Goal: Participate in discussion: Engage in conversation with other users on a specific topic

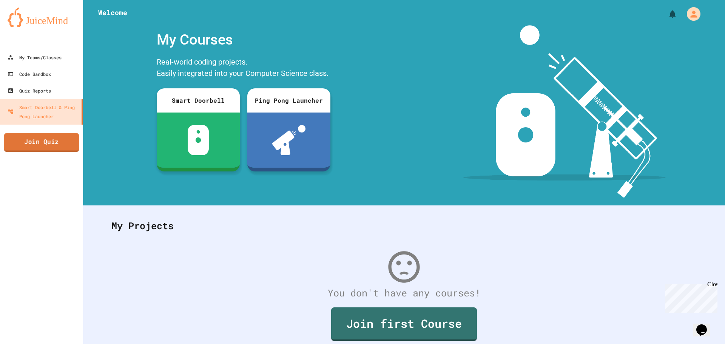
click at [49, 137] on link "Join Quiz" at bounding box center [42, 142] width 76 height 19
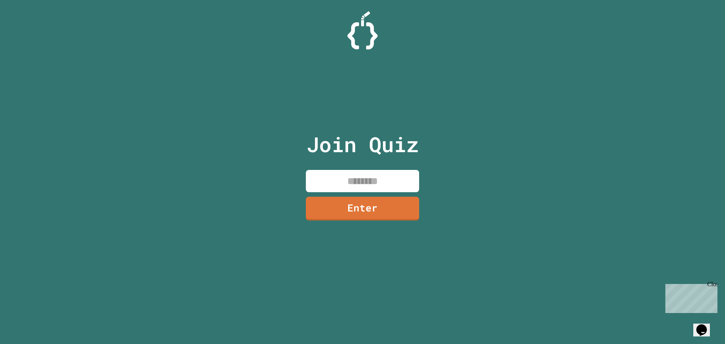
click at [349, 178] on input at bounding box center [362, 181] width 113 height 22
type input "********"
click at [352, 209] on link "Enter" at bounding box center [362, 207] width 111 height 25
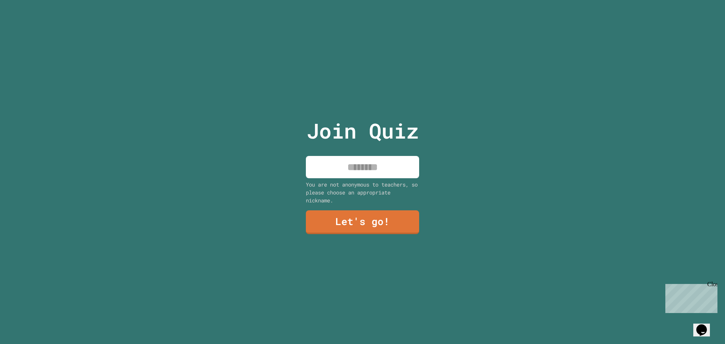
click at [346, 168] on input at bounding box center [362, 167] width 113 height 22
type input "******"
click at [345, 210] on link "Let's go!" at bounding box center [362, 222] width 114 height 24
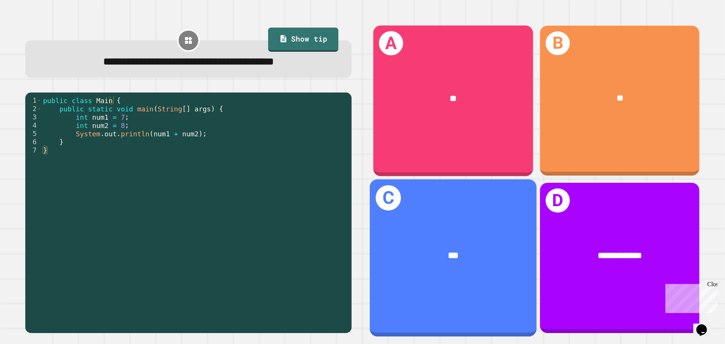
click at [444, 153] on div "A **" at bounding box center [454, 100] width 160 height 151
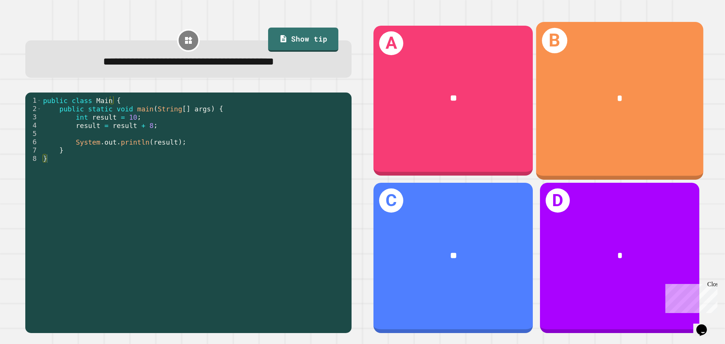
click at [669, 108] on div "*" at bounding box center [620, 98] width 167 height 51
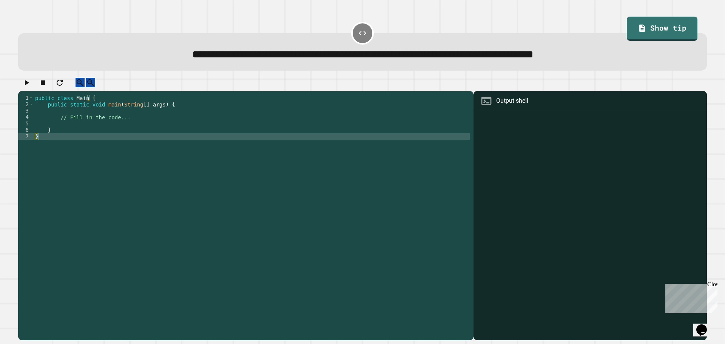
click at [175, 125] on div "public class Main { public static void main ( String [ ] args ) { // Fill in th…" at bounding box center [252, 210] width 436 height 231
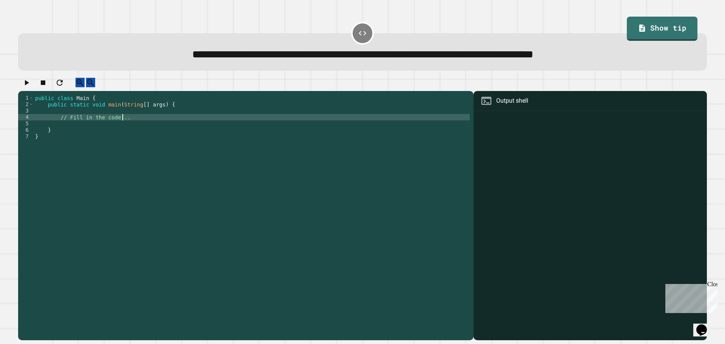
scroll to position [0, 6]
type textarea "**********"
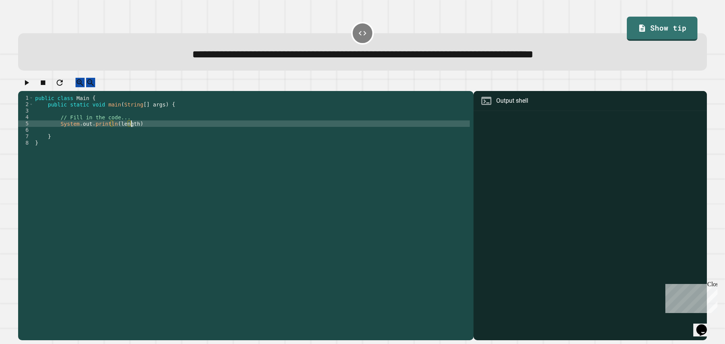
scroll to position [0, 6]
click at [661, 31] on link "Show tip" at bounding box center [662, 29] width 71 height 24
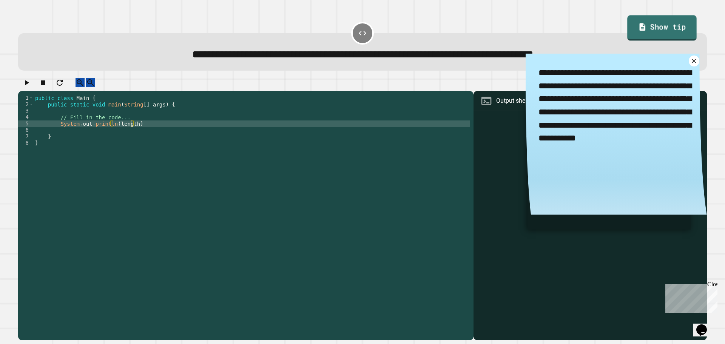
click at [661, 31] on link "Show tip" at bounding box center [663, 27] width 70 height 25
click at [688, 67] on link at bounding box center [694, 60] width 13 height 13
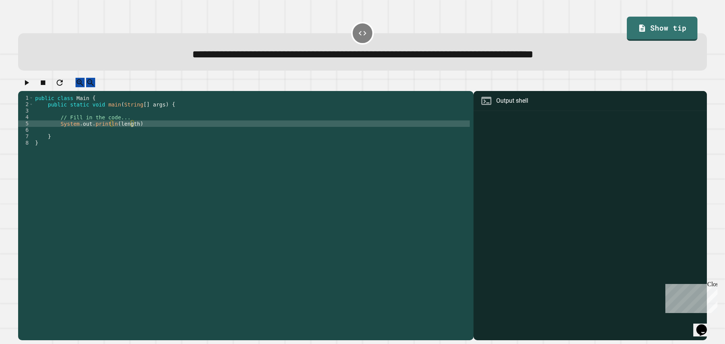
click at [128, 133] on div "public class Main { public static void main ( String [ ] args ) { // Fill in th…" at bounding box center [252, 210] width 436 height 231
type textarea "**********"
drag, startPoint x: 175, startPoint y: 129, endPoint x: 59, endPoint y: 131, distance: 115.6
click at [59, 131] on div "public class Main { public static void main ( String [ ] args ) { // Fill in th…" at bounding box center [252, 210] width 436 height 231
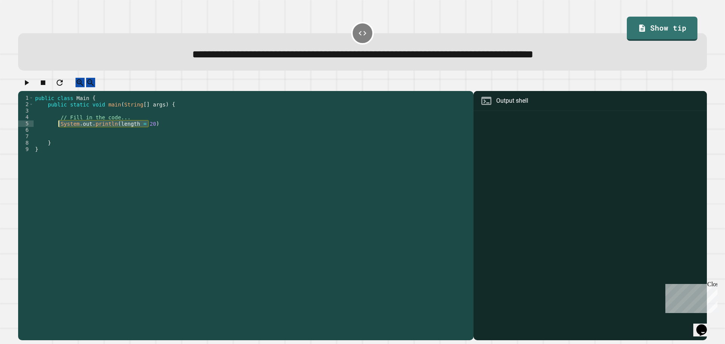
type textarea "**********"
click at [121, 142] on div "public class Main { public static void main ( String [ ] args ) { // Fill in th…" at bounding box center [252, 210] width 436 height 231
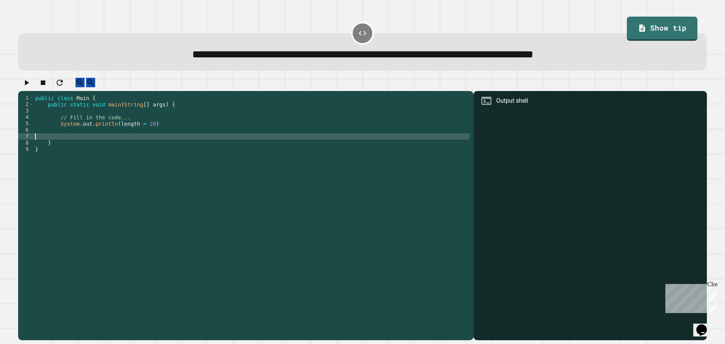
scroll to position [0, 0]
click at [118, 138] on div "public class Main { public static void main ( String [ ] args ) { // Fill in th…" at bounding box center [252, 210] width 436 height 231
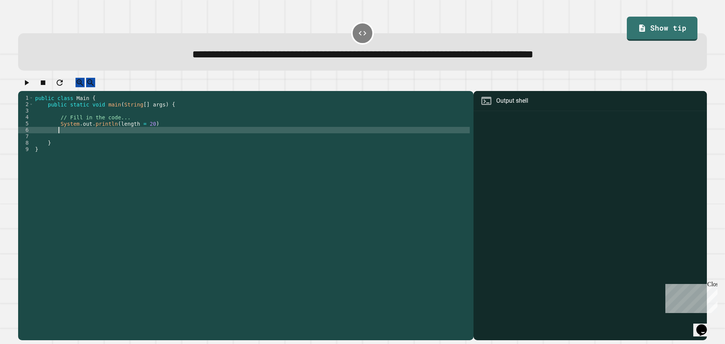
paste textarea "**********"
drag, startPoint x: 126, startPoint y: 138, endPoint x: 129, endPoint y: 142, distance: 5.1
click at [127, 138] on div "public class Main { public static void main ( String [ ] args ) { // Fill in th…" at bounding box center [252, 210] width 436 height 231
click at [26, 87] on icon "button" at bounding box center [26, 82] width 9 height 9
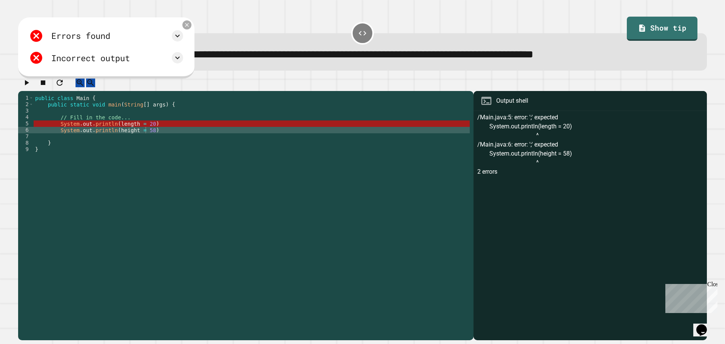
click at [190, 28] on icon at bounding box center [187, 25] width 6 height 6
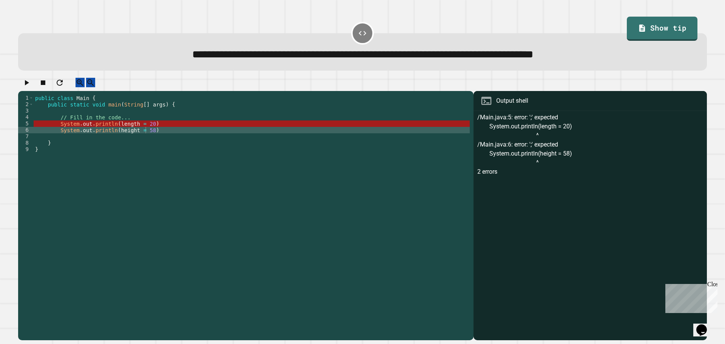
click at [152, 131] on div "public class Main { public static void main ( String [ ] args ) { // Fill in th…" at bounding box center [252, 210] width 436 height 231
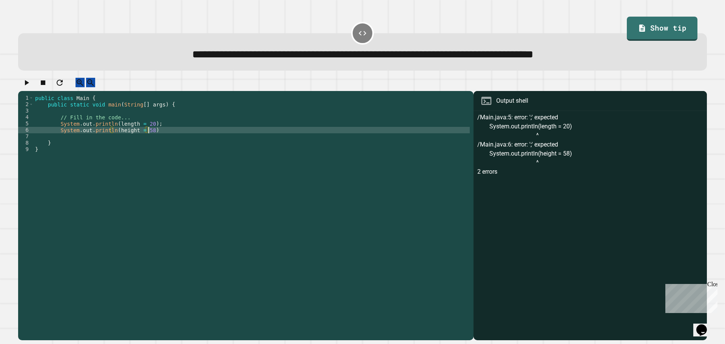
scroll to position [0, 8]
click at [28, 87] on icon "button" at bounding box center [26, 82] width 9 height 9
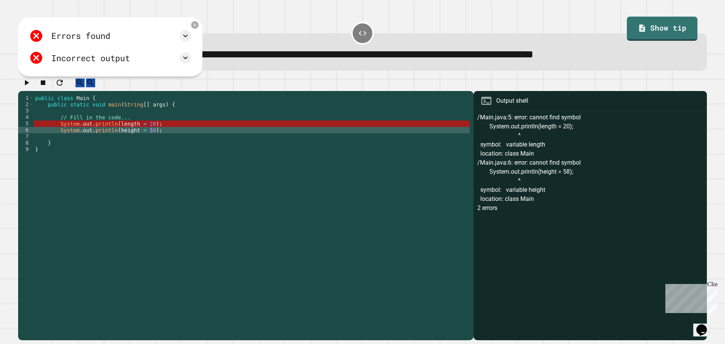
click at [110, 133] on div "public class Main { public static void main ( String [ ] args ) { // Fill in th…" at bounding box center [252, 210] width 436 height 231
click at [197, 27] on icon at bounding box center [195, 25] width 4 height 4
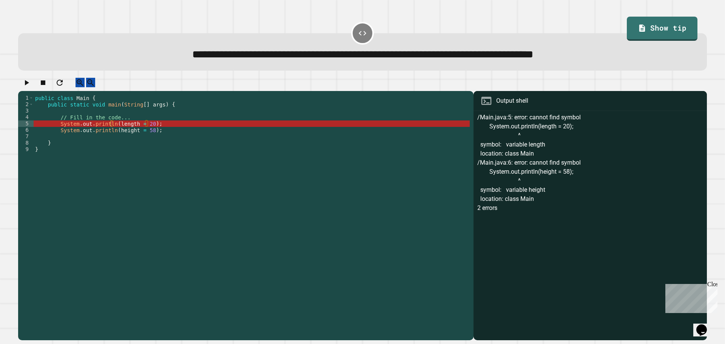
click at [130, 139] on div "public class Main { public static void main ( String [ ] args ) { // Fill in th…" at bounding box center [252, 210] width 436 height 231
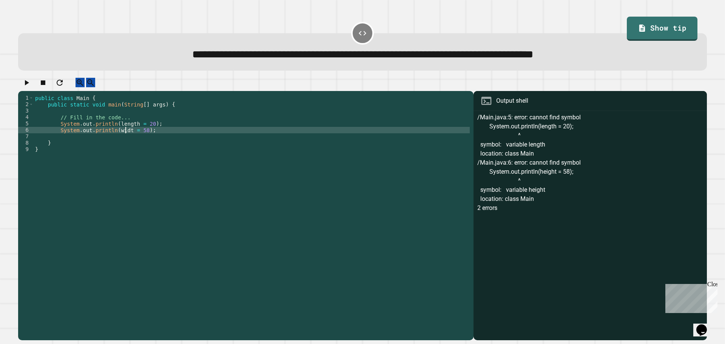
scroll to position [0, 6]
click at [31, 82] on icon "button" at bounding box center [26, 82] width 9 height 9
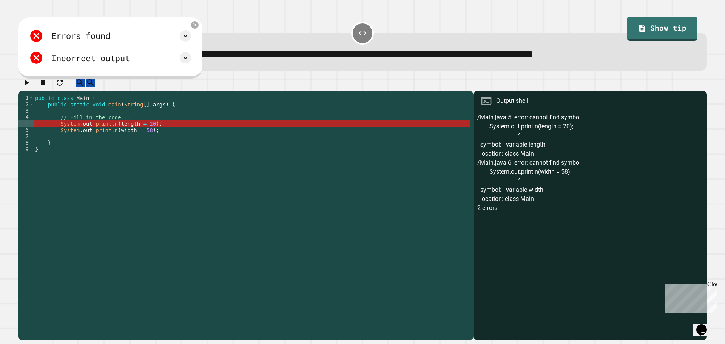
click at [139, 133] on div "public class Main { public static void main ( String [ ] args ) { // Fill in th…" at bounding box center [252, 210] width 436 height 231
type textarea "**********"
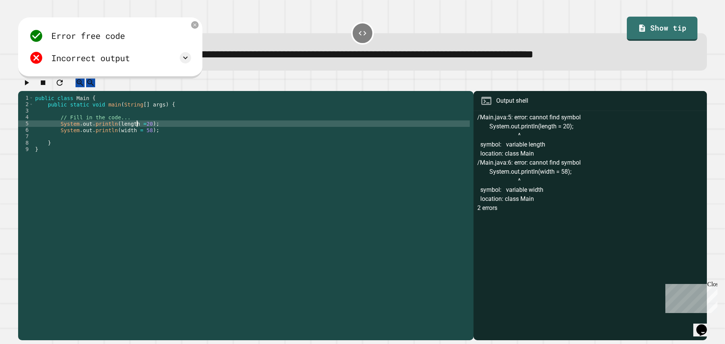
click at [31, 80] on button "button" at bounding box center [26, 82] width 9 height 9
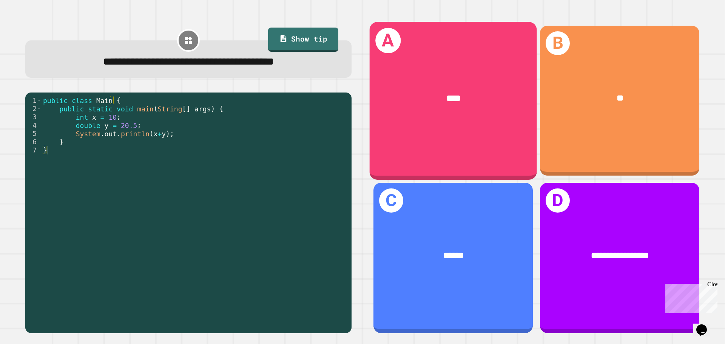
click at [507, 138] on div "A ****" at bounding box center [453, 101] width 167 height 158
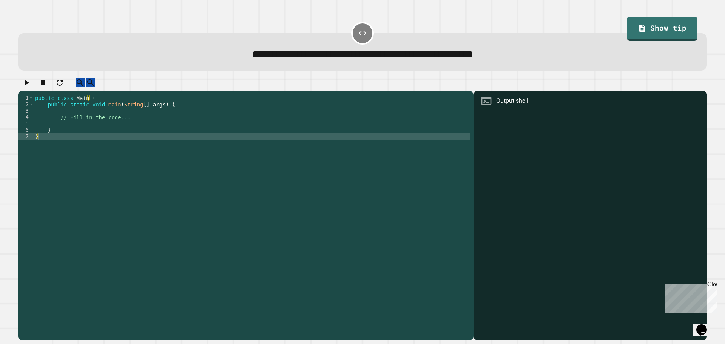
click at [148, 126] on div "public class Main { public static void main ( String [ ] args ) { // Fill in th…" at bounding box center [252, 210] width 436 height 231
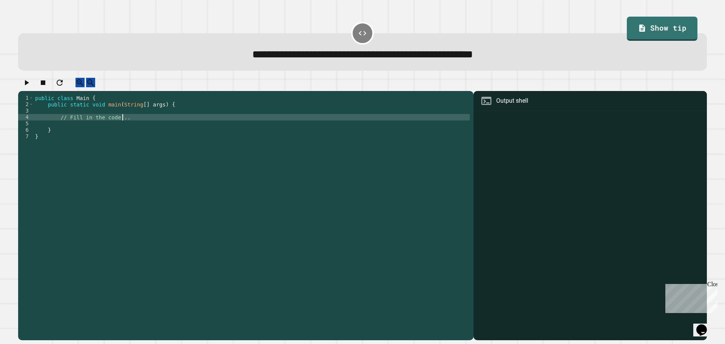
type textarea "**********"
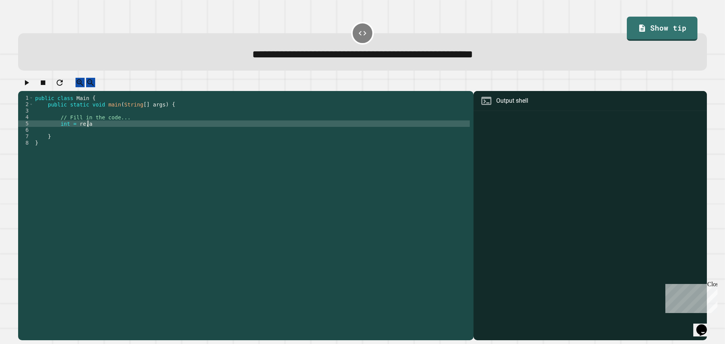
scroll to position [0, 3]
type textarea "**********"
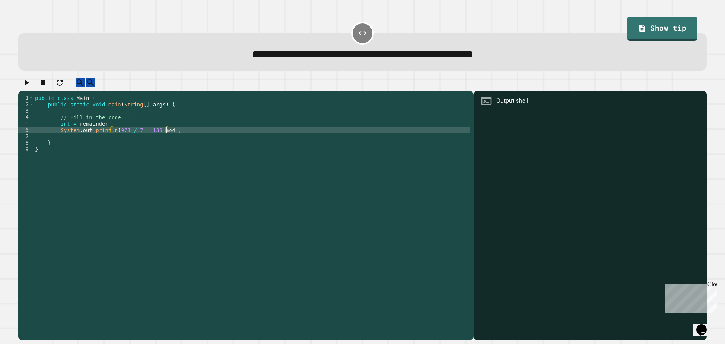
scroll to position [0, 9]
click at [24, 87] on button "button" at bounding box center [26, 82] width 9 height 9
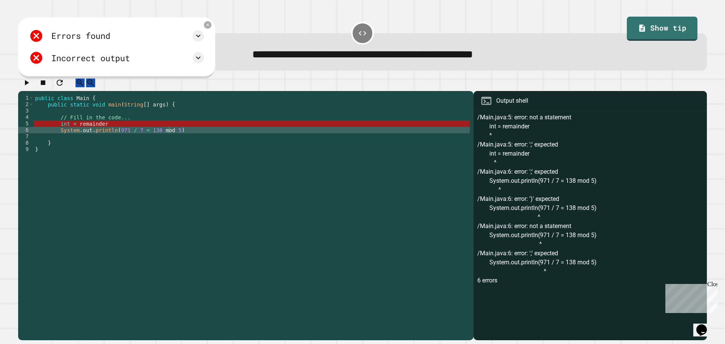
click at [127, 130] on div "public class Main { public static void main ( String [ ] args ) { // Fill in th…" at bounding box center [252, 210] width 436 height 231
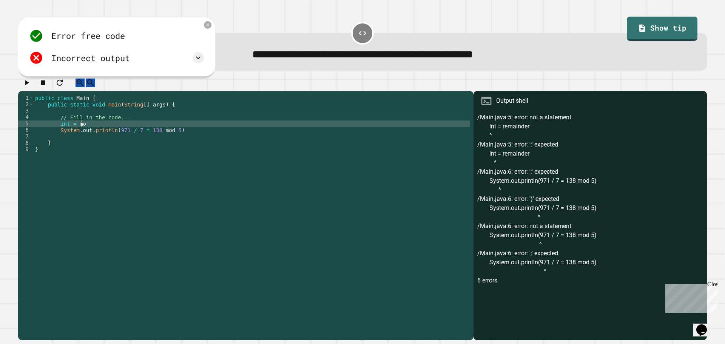
scroll to position [0, 3]
click at [24, 82] on button "button" at bounding box center [26, 82] width 9 height 9
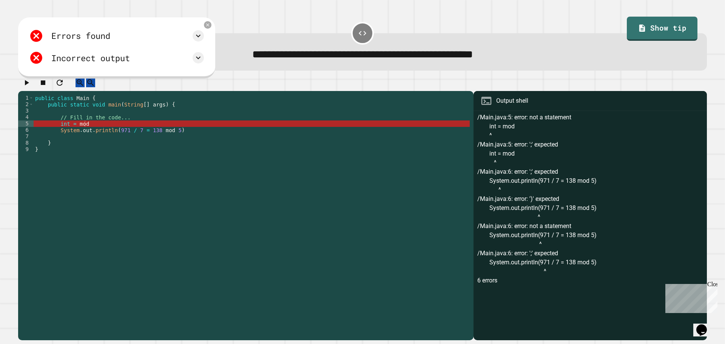
click at [109, 132] on div "public class Main { public static void main ( String [ ] args ) { // Fill in th…" at bounding box center [252, 210] width 436 height 231
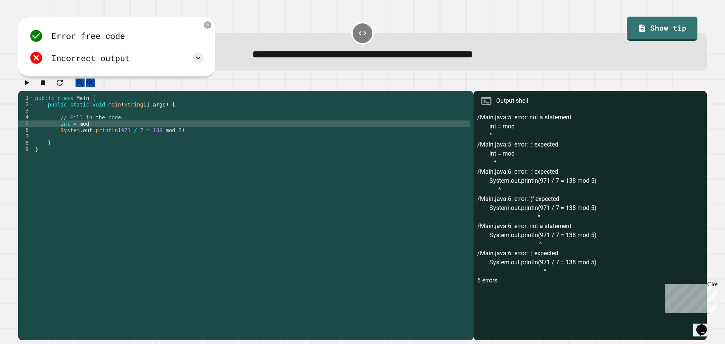
click at [215, 31] on div "Error free code /Main.java:5: error: not a statement int = mod ^ /Main.java:5: …" at bounding box center [116, 47] width 197 height 61
click at [211, 24] on icon at bounding box center [208, 25] width 6 height 6
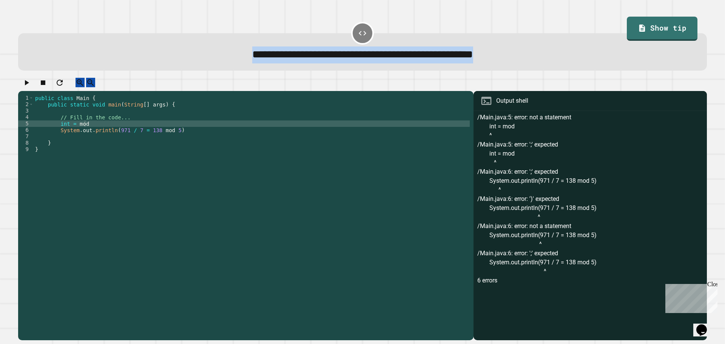
drag, startPoint x: 173, startPoint y: 59, endPoint x: 530, endPoint y: 60, distance: 357.5
click at [530, 60] on div "**********" at bounding box center [363, 54] width 662 height 17
copy span "**********"
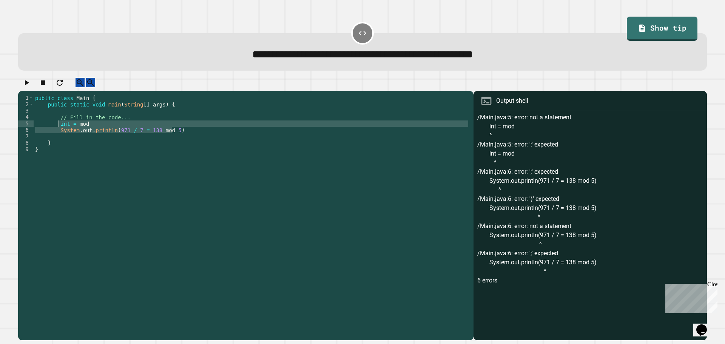
drag, startPoint x: 187, startPoint y: 135, endPoint x: 60, endPoint y: 133, distance: 127.4
click at [60, 133] on div "public class Main { public static void main ( String [ ] args ) { // Fill in th…" at bounding box center [252, 210] width 436 height 231
paste textarea "**********"
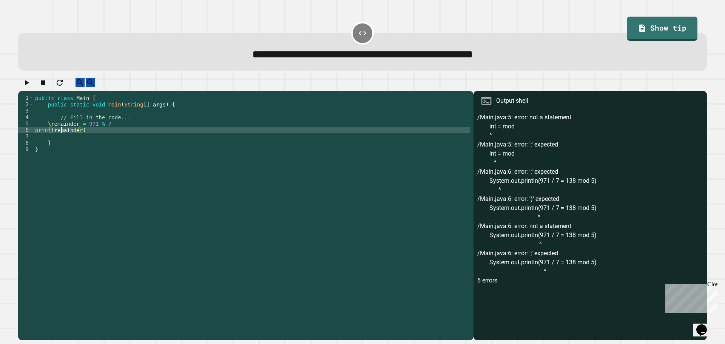
click at [61, 134] on div "public class Main { public static void main ( String [ ] args ) { // Fill in th…" at bounding box center [252, 210] width 436 height 231
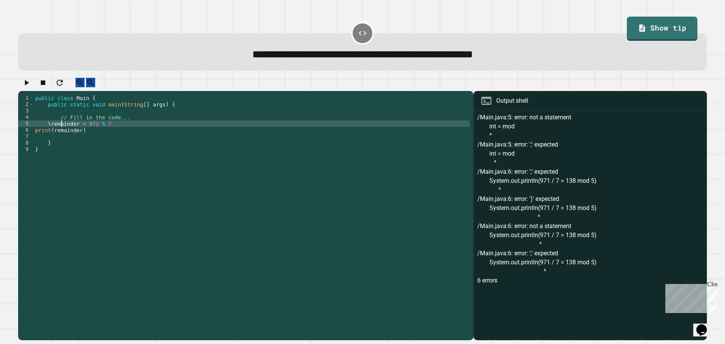
click at [62, 129] on div "public class Main { public static void main ( String [ ] args ) { // Fill in th…" at bounding box center [252, 210] width 436 height 231
click at [21, 87] on div at bounding box center [362, 84] width 689 height 13
click at [29, 85] on icon "button" at bounding box center [27, 82] width 4 height 5
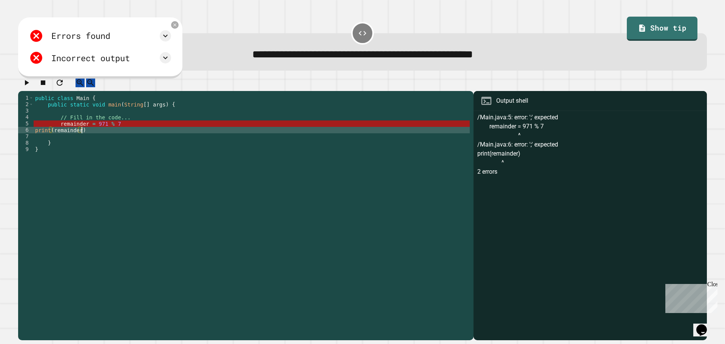
click at [93, 139] on div "public class Main { public static void main ( String [ ] args ) { // Fill in th…" at bounding box center [252, 210] width 436 height 231
click at [109, 133] on div "public class Main { public static void main ( String [ ] args ) { // Fill in th…" at bounding box center [252, 210] width 436 height 231
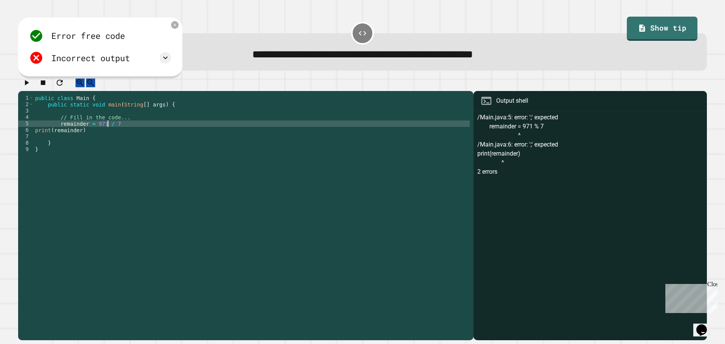
scroll to position [0, 5]
type textarea "**********"
click at [26, 87] on icon "button" at bounding box center [26, 82] width 9 height 9
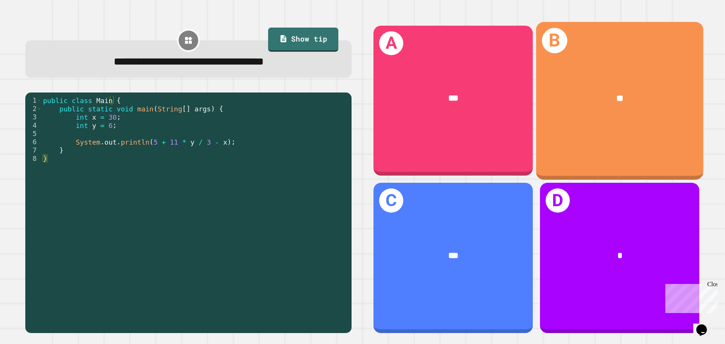
click at [616, 117] on div "**" at bounding box center [620, 98] width 167 height 51
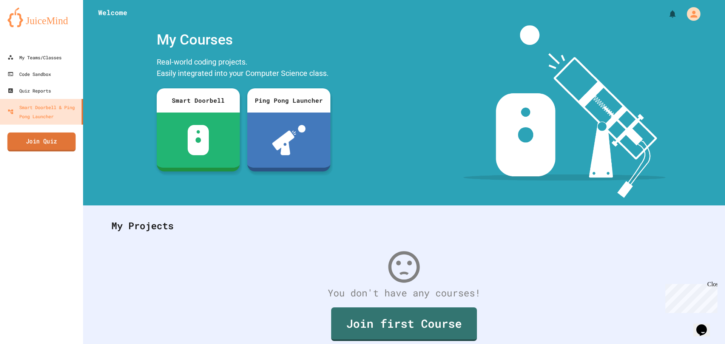
click at [35, 139] on link "Join Quiz" at bounding box center [42, 142] width 68 height 19
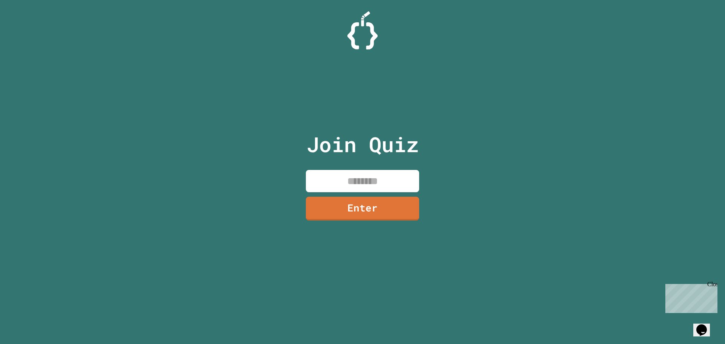
click at [343, 181] on input at bounding box center [362, 181] width 113 height 22
type input "********"
click at [380, 210] on link "Enter" at bounding box center [363, 207] width 108 height 25
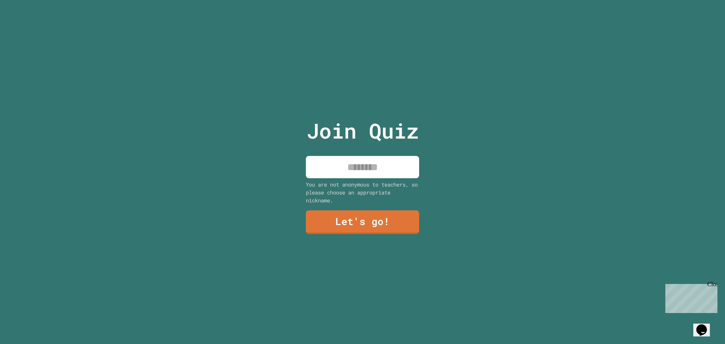
click at [362, 168] on input at bounding box center [362, 167] width 113 height 22
type input "******"
click at [384, 230] on link "Let's go!" at bounding box center [362, 221] width 103 height 25
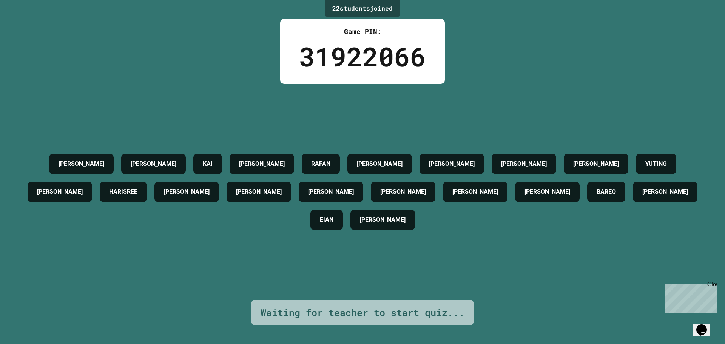
click at [619, 60] on div "22 student s joined Game PIN: 31922066 CHARLIE CELESTINE KAI JOSIAH RAFAN STEVE…" at bounding box center [362, 172] width 725 height 344
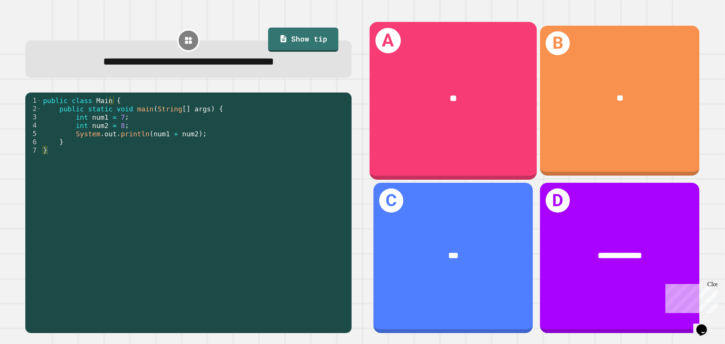
click at [454, 155] on div "A **" at bounding box center [453, 101] width 167 height 158
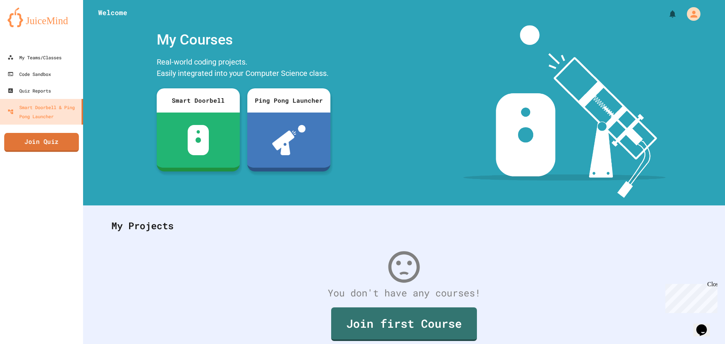
click at [60, 139] on link "Join Quiz" at bounding box center [41, 142] width 75 height 19
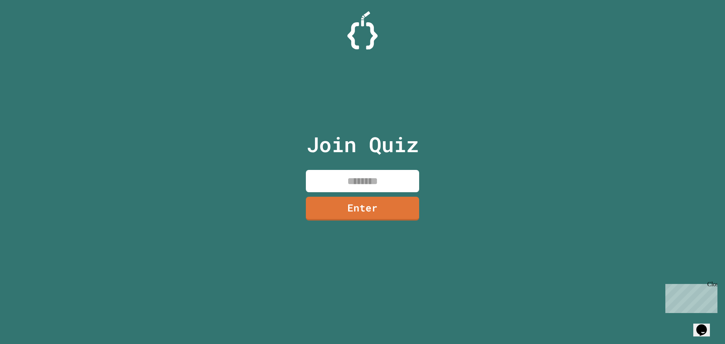
click at [364, 176] on input at bounding box center [362, 181] width 113 height 22
type input "********"
click at [399, 207] on link "Enter" at bounding box center [363, 207] width 100 height 25
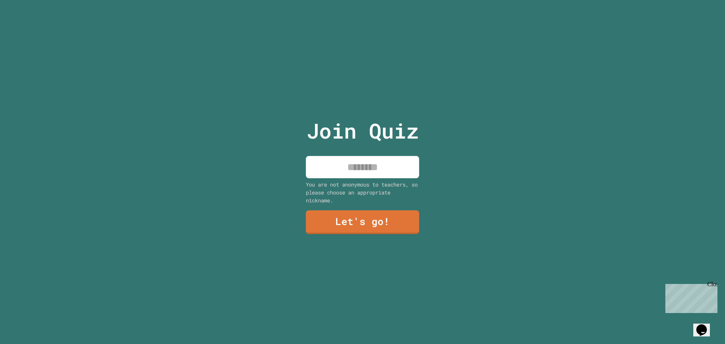
click at [360, 169] on input at bounding box center [362, 167] width 113 height 22
type input "******"
click at [367, 210] on link "Let's go!" at bounding box center [363, 222] width 114 height 24
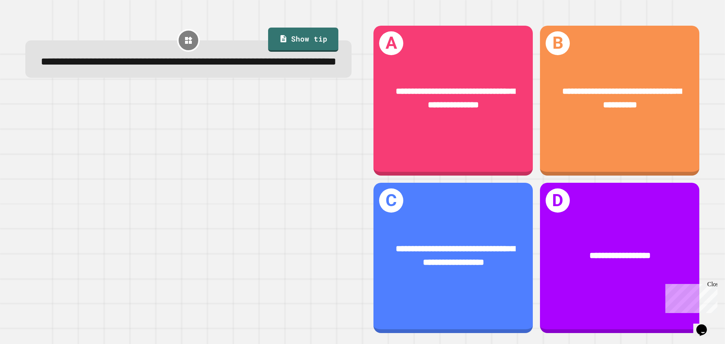
click at [227, 249] on div at bounding box center [188, 213] width 326 height 241
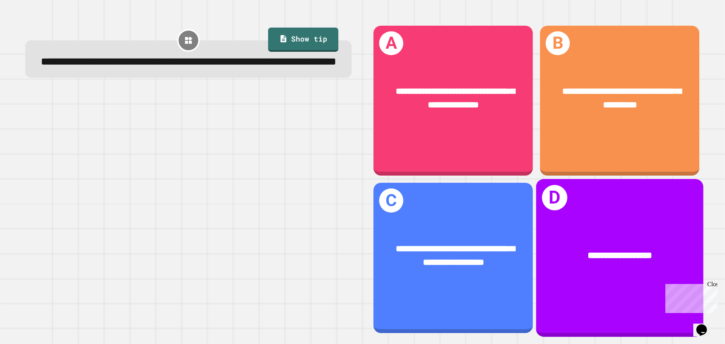
click at [654, 257] on div "**********" at bounding box center [620, 256] width 167 height 51
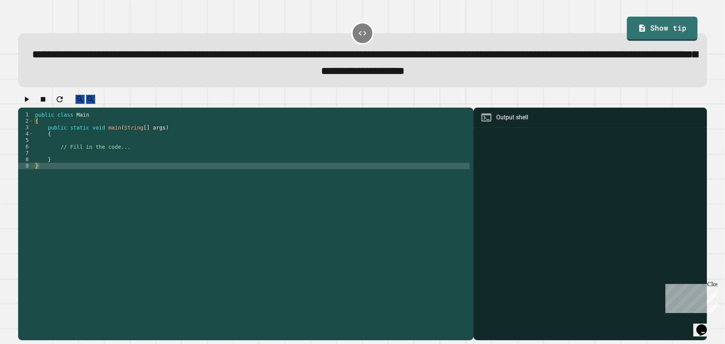
click at [269, 160] on div "public class Main { public static void main ( String [ ] args ) { // Fill in th…" at bounding box center [252, 217] width 436 height 212
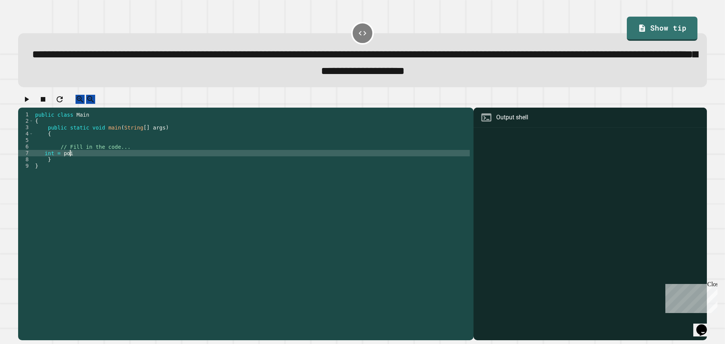
scroll to position [0, 2]
type textarea "**********"
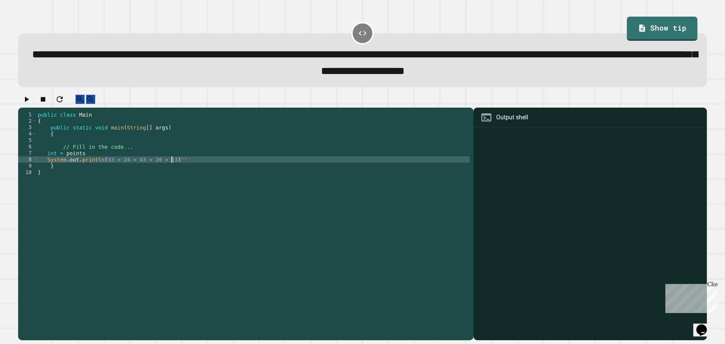
scroll to position [0, 9]
type textarea "**********"
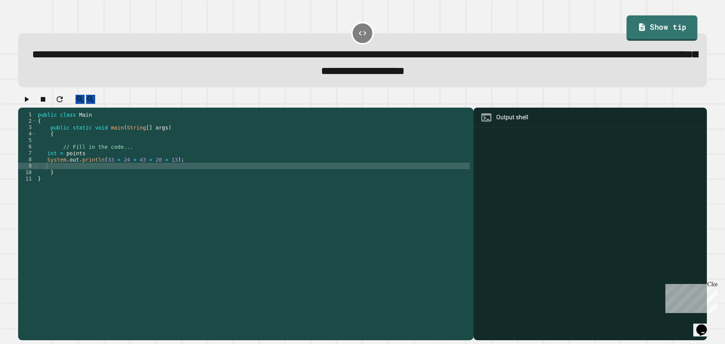
click at [673, 36] on link "Show tip" at bounding box center [662, 27] width 71 height 25
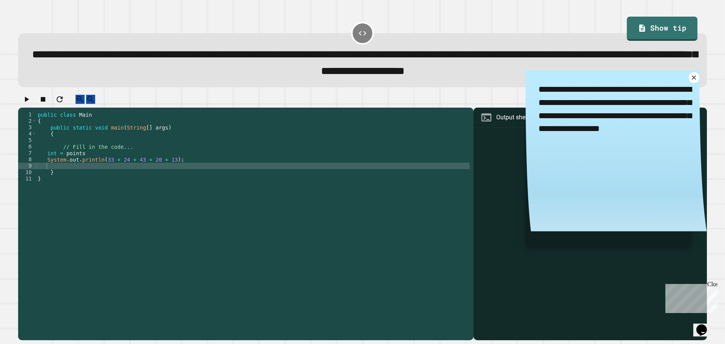
click at [426, 170] on div "public class Main { public static void main ( String [ ] args ) { // Fill in th…" at bounding box center [253, 217] width 434 height 212
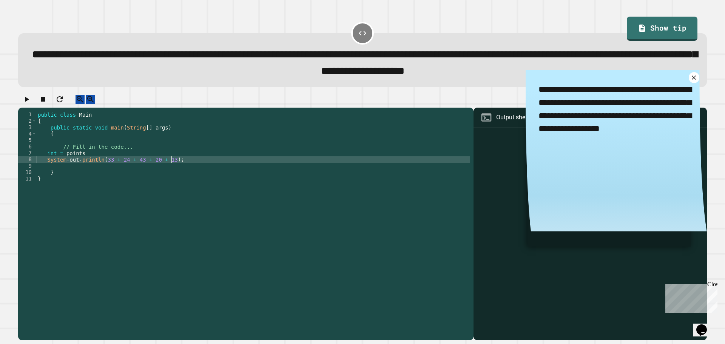
click at [371, 189] on div "public class Main { public static void main ( String [ ] args ) { // Fill in th…" at bounding box center [253, 217] width 434 height 212
click at [196, 169] on div "public class Main { public static void main ( String [ ] args ) { // Fill in th…" at bounding box center [253, 217] width 434 height 212
type textarea "**********"
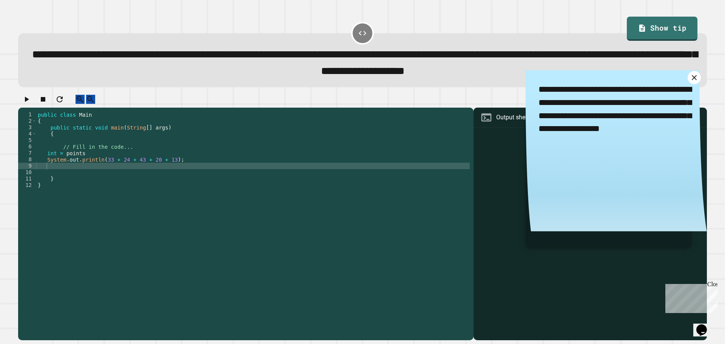
click at [688, 84] on link at bounding box center [694, 77] width 13 height 13
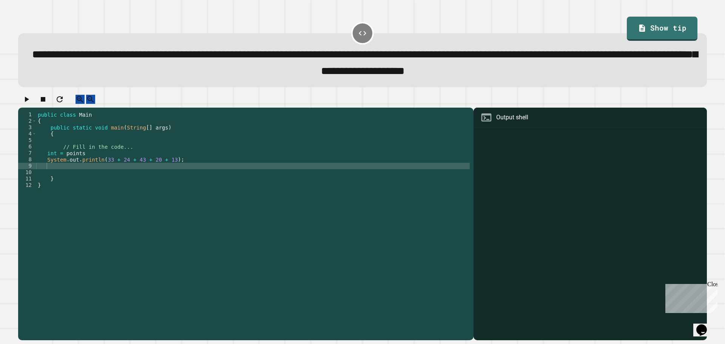
click at [206, 176] on div "public class Main { public static void main ( String [ ] args ) { // Fill in th…" at bounding box center [253, 217] width 434 height 212
click at [29, 102] on icon "button" at bounding box center [27, 99] width 4 height 5
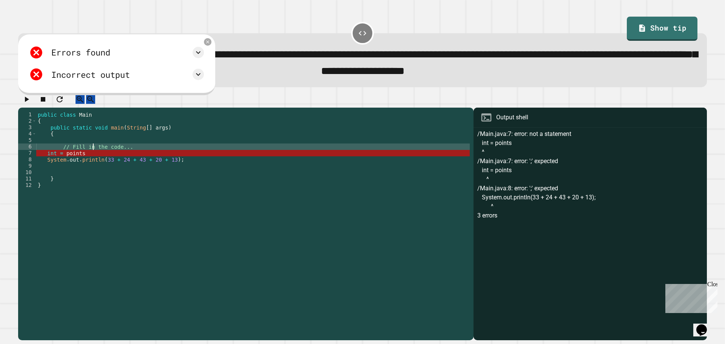
click at [94, 158] on div "public class Main { public static void main ( String [ ] args ) { // Fill in th…" at bounding box center [253, 217] width 434 height 212
click at [92, 163] on div "public class Main { public static void main ( String [ ] args ) { // Fill in th…" at bounding box center [253, 217] width 434 height 212
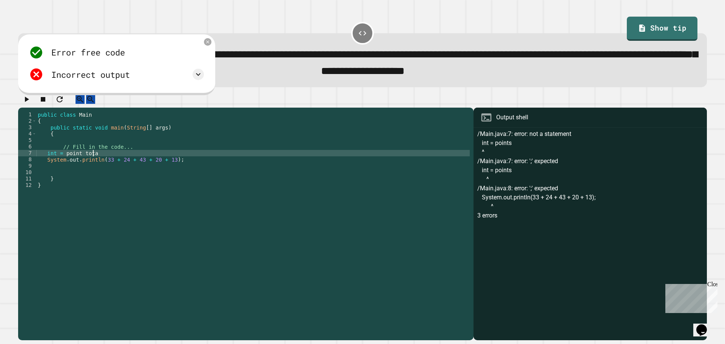
scroll to position [0, 4]
click at [17, 104] on div "**********" at bounding box center [362, 217] width 696 height 253
click at [22, 102] on button "button" at bounding box center [26, 99] width 9 height 9
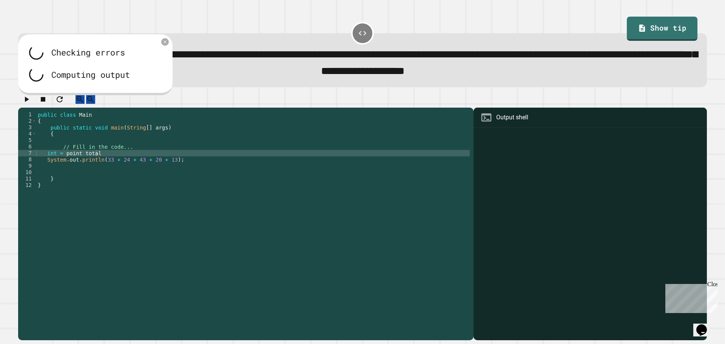
click at [77, 176] on div "public class Main { public static void main ( String [ ] args ) { // Fill in th…" at bounding box center [253, 217] width 434 height 212
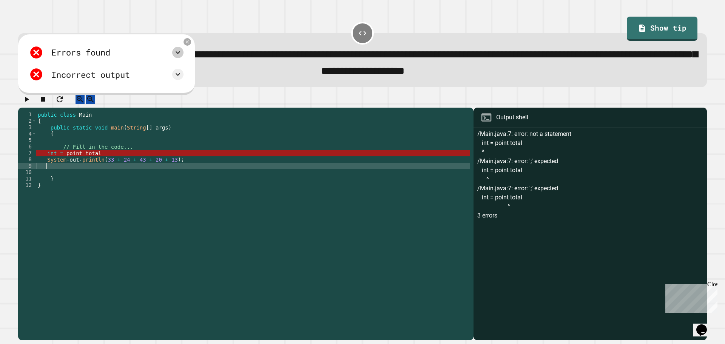
click at [183, 55] on icon at bounding box center [177, 52] width 9 height 9
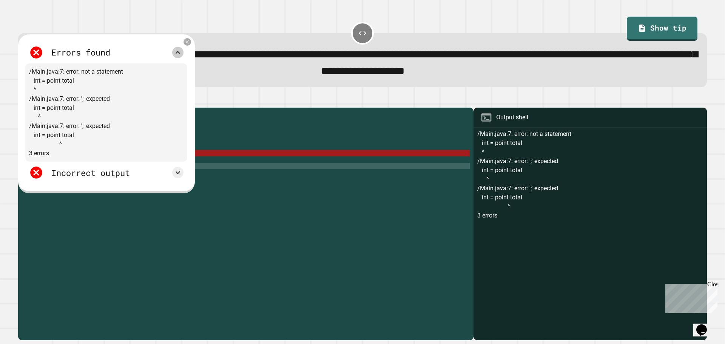
click at [183, 55] on icon at bounding box center [177, 52] width 9 height 9
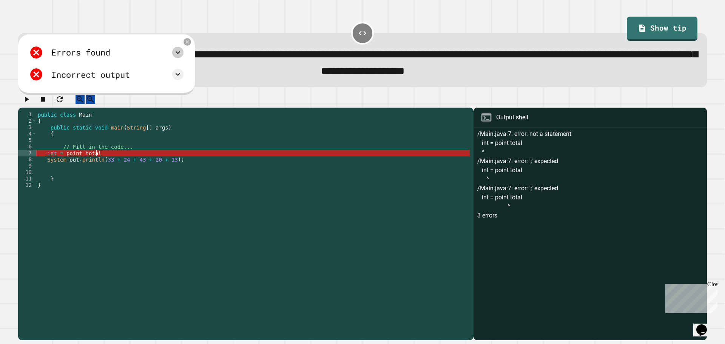
click at [118, 159] on div "public class Main { public static void main ( String [ ] args ) { // Fill in th…" at bounding box center [253, 217] width 434 height 212
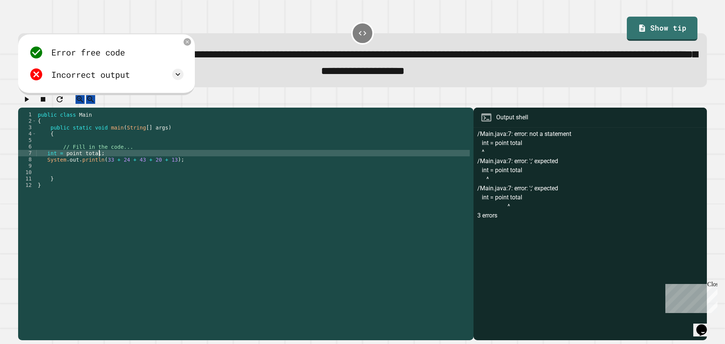
type textarea "**********"
click at [27, 100] on icon "button" at bounding box center [26, 99] width 9 height 9
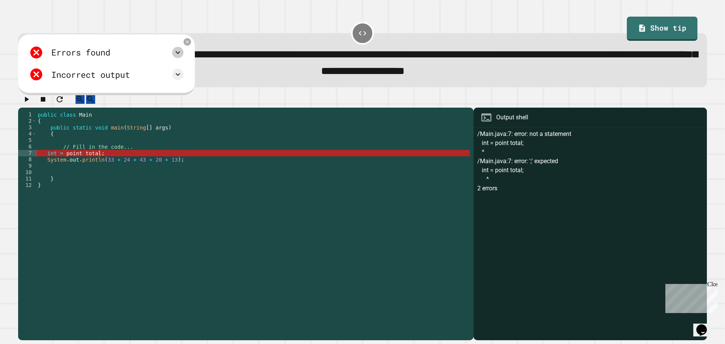
click at [183, 56] on icon at bounding box center [177, 52] width 9 height 9
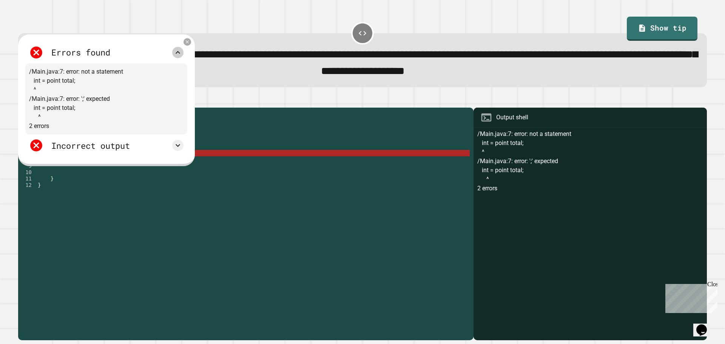
click at [183, 57] on icon at bounding box center [177, 52] width 9 height 9
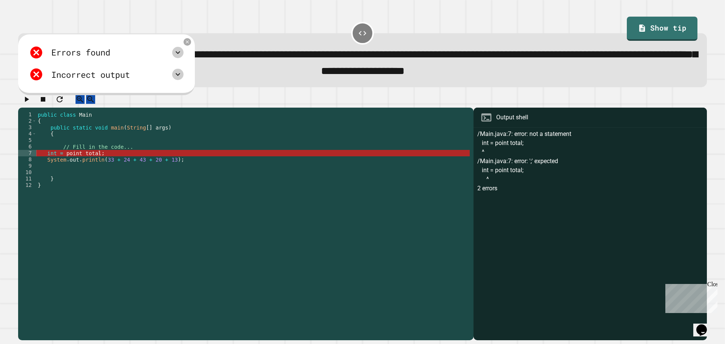
click at [183, 78] on icon at bounding box center [177, 74] width 9 height 9
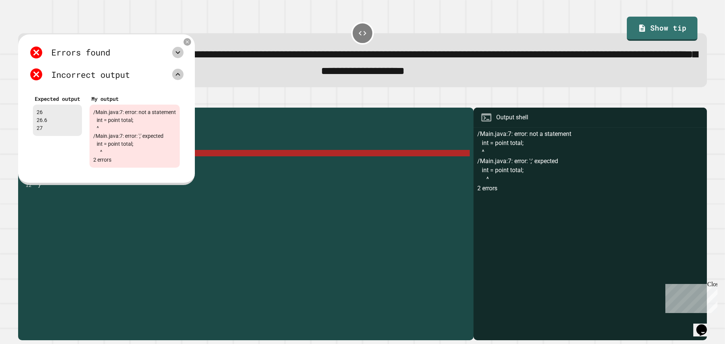
click at [183, 78] on icon at bounding box center [177, 74] width 9 height 9
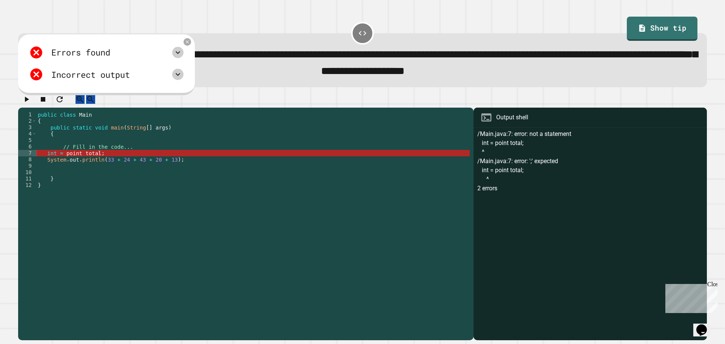
drag, startPoint x: 102, startPoint y: 185, endPoint x: 103, endPoint y: 178, distance: 6.8
click at [102, 183] on div "public class Main { public static void main ( String [ ] args ) { // Fill in th…" at bounding box center [253, 217] width 434 height 212
click at [104, 168] on div "public class Main { public static void main ( String [ ] args ) { // Fill in th…" at bounding box center [253, 217] width 434 height 212
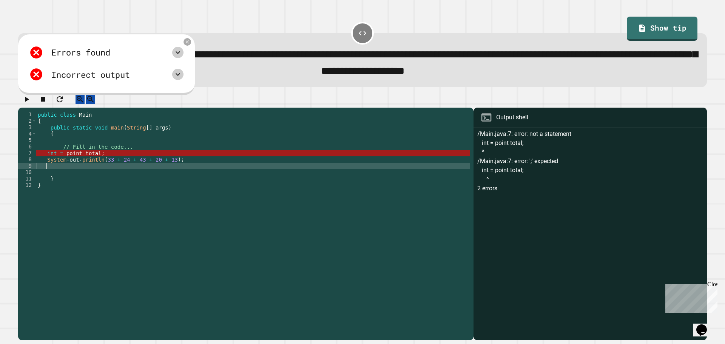
click at [99, 174] on div "public class Main { public static void main ( String [ ] args ) { // Fill in th…" at bounding box center [253, 217] width 434 height 212
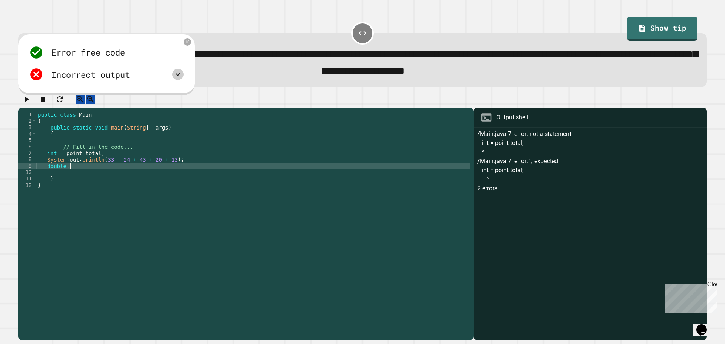
scroll to position [0, 2]
click at [191, 45] on icon at bounding box center [187, 42] width 6 height 6
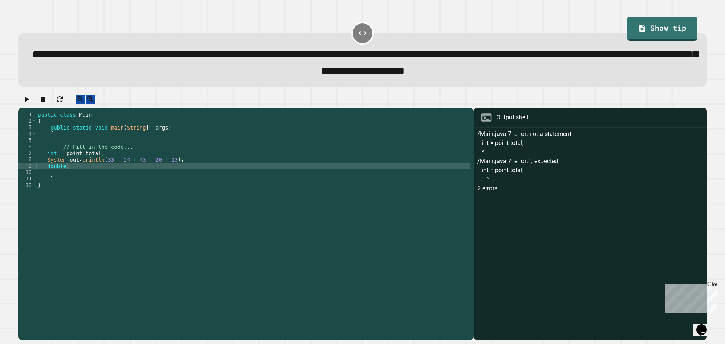
click at [153, 175] on div "public class Main { public static void main ( String [ ] args ) { // Fill in th…" at bounding box center [253, 217] width 434 height 212
click at [166, 169] on div "public class Main { public static void main ( String [ ] args ) { // Fill in th…" at bounding box center [253, 217] width 434 height 212
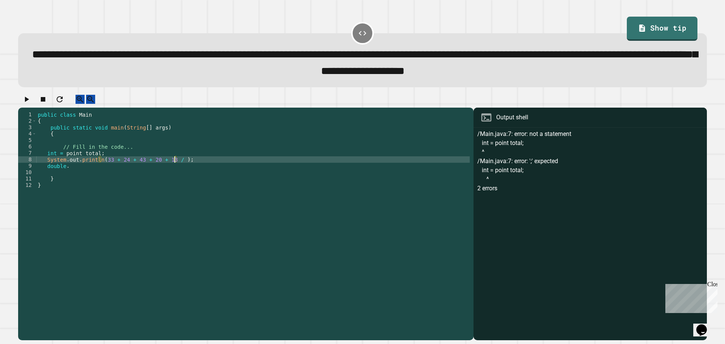
scroll to position [0, 10]
click at [76, 176] on div "public class Main { public static void main ( String [ ] args ) { // Fill in th…" at bounding box center [253, 217] width 434 height 212
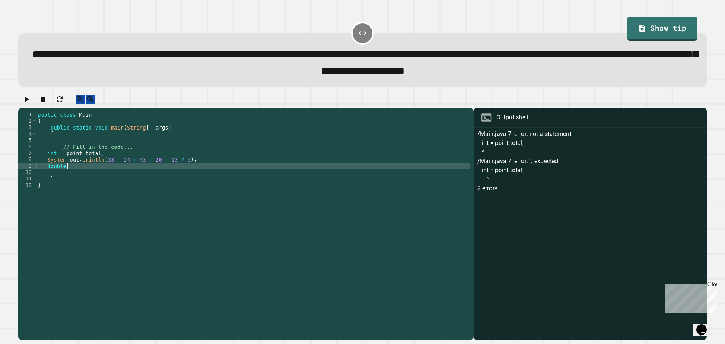
scroll to position [0, 2]
paste textarea "**********"
click at [64, 175] on div "public class Main { public static void main ( String [ ] args ) { // Fill in th…" at bounding box center [253, 217] width 434 height 212
click at [124, 178] on div "public class Main { public static void main ( String [ ] args ) { // Fill in th…" at bounding box center [253, 217] width 434 height 212
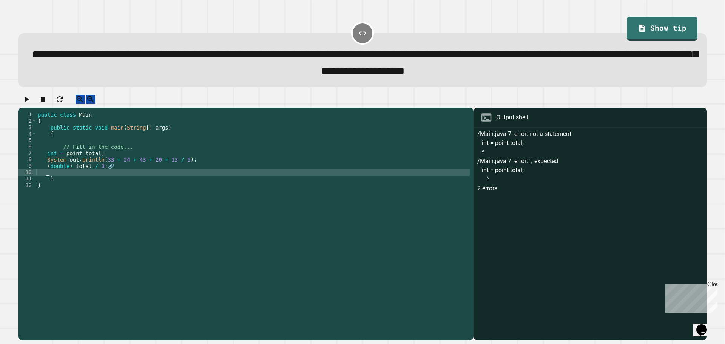
scroll to position [0, 0]
click at [124, 176] on div "public class Main { public static void main ( String [ ] args ) { // Fill in th…" at bounding box center [253, 217] width 434 height 212
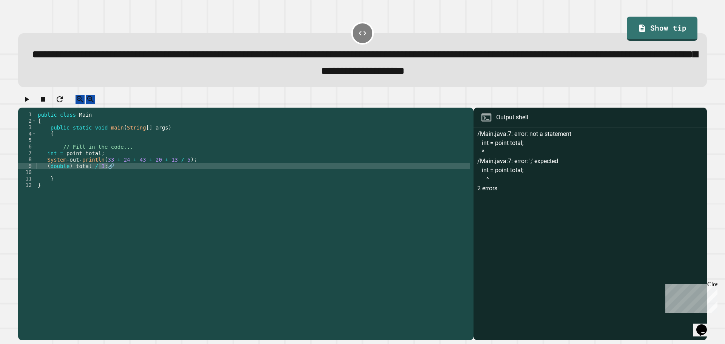
drag, startPoint x: 124, startPoint y: 176, endPoint x: 116, endPoint y: 176, distance: 7.9
click at [116, 176] on div "public class Main { public static void main ( String [ ] args ) { // Fill in th…" at bounding box center [253, 217] width 434 height 212
click at [108, 175] on div "public class Main { public static void main ( String [ ] args ) { // Fill in th…" at bounding box center [253, 217] width 434 height 212
click at [29, 102] on icon "button" at bounding box center [27, 99] width 4 height 5
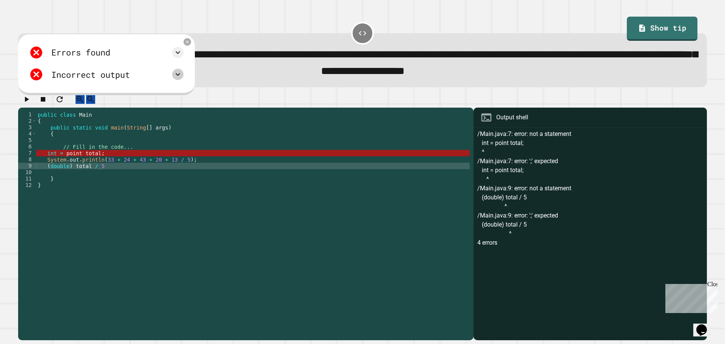
click at [183, 76] on icon at bounding box center [177, 74] width 9 height 9
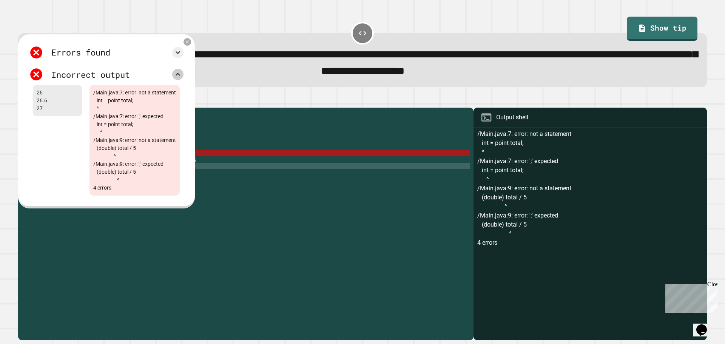
scroll to position [30, 0]
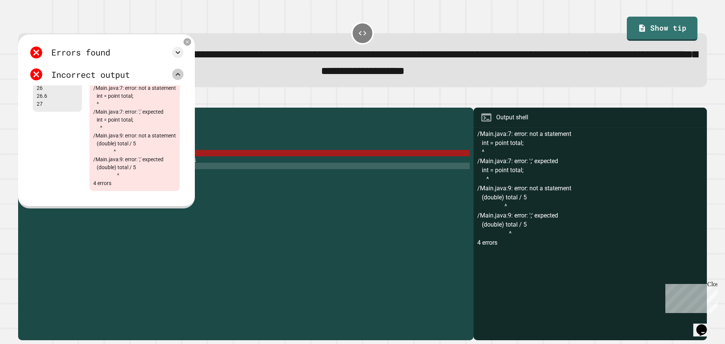
click at [183, 79] on icon at bounding box center [177, 74] width 9 height 9
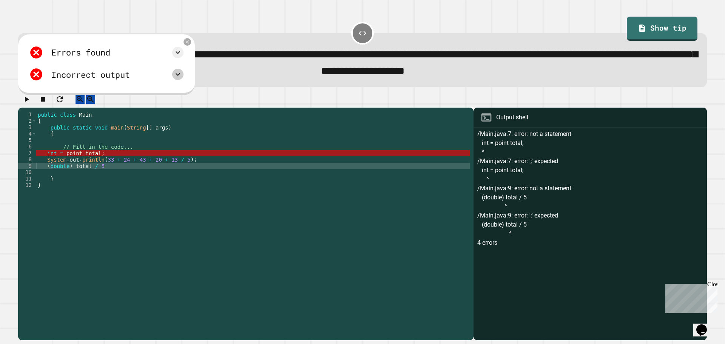
click at [45, 175] on div "public class Main { public static void main ( String [ ] args ) { // Fill in th…" at bounding box center [253, 217] width 434 height 212
click at [57, 173] on div "public class Main { public static void main ( String [ ] args ) { // Fill in th…" at bounding box center [253, 217] width 434 height 212
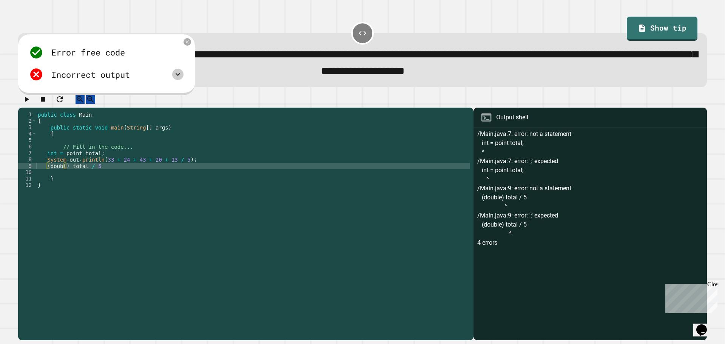
scroll to position [0, 2]
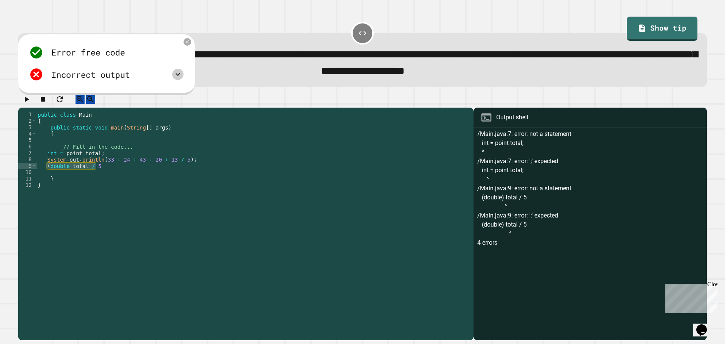
drag, startPoint x: 127, startPoint y: 173, endPoint x: 47, endPoint y: 175, distance: 79.8
click at [47, 175] on div "public class Main { public static void main ( String [ ] args ) { // Fill in th…" at bounding box center [253, 217] width 434 height 212
type textarea "**********"
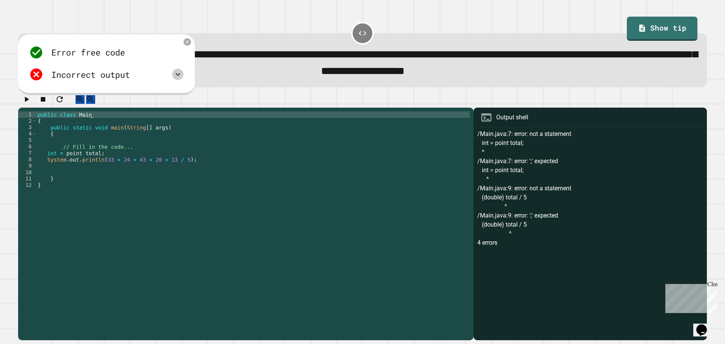
click at [303, 128] on div "public class Main { public static void main ( String [ ] args ) { // Fill in th…" at bounding box center [253, 217] width 434 height 212
click at [260, 150] on div "public class Main { public static void main ( String [ ] args ) { // Fill in th…" at bounding box center [253, 217] width 434 height 212
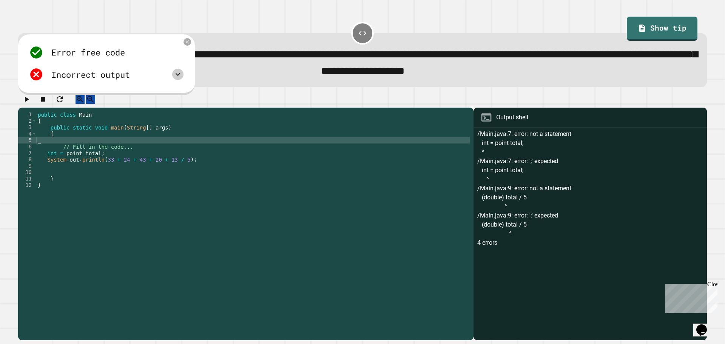
scroll to position [0, 0]
click at [172, 188] on div "public class Main { public static void main ( String [ ] args ) { // Fill in th…" at bounding box center [253, 217] width 434 height 212
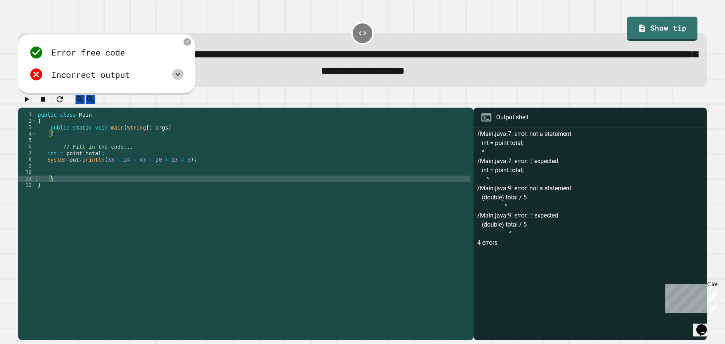
click at [174, 180] on div "public class Main { public static void main ( String [ ] args ) { // Fill in th…" at bounding box center [253, 217] width 434 height 212
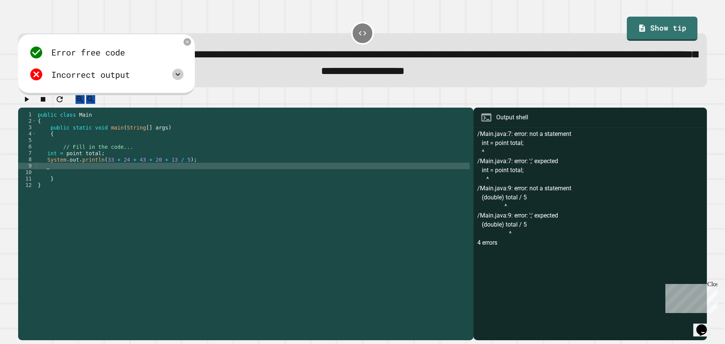
click at [176, 175] on div "public class Main { public static void main ( String [ ] args ) { // Fill in th…" at bounding box center [253, 217] width 434 height 212
click at [71, 179] on div "public class Main { public static void main ( String [ ] args ) { // Fill in th…" at bounding box center [253, 217] width 434 height 212
click at [56, 174] on div "public class Main { public static void main ( String [ ] args ) { // Fill in th…" at bounding box center [253, 217] width 434 height 212
click at [66, 175] on div "public class Main { public static void main ( String [ ] args ) { // Fill in th…" at bounding box center [253, 217] width 434 height 212
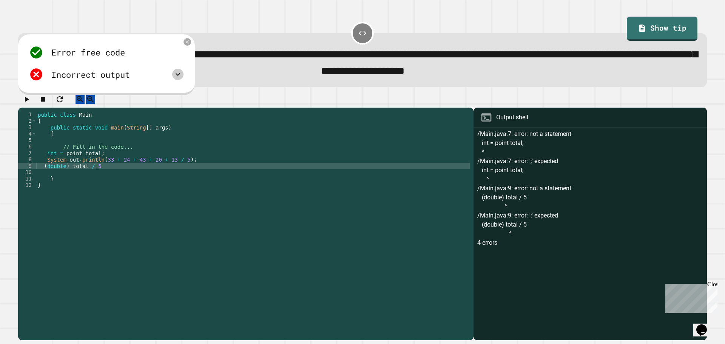
scroll to position [0, 4]
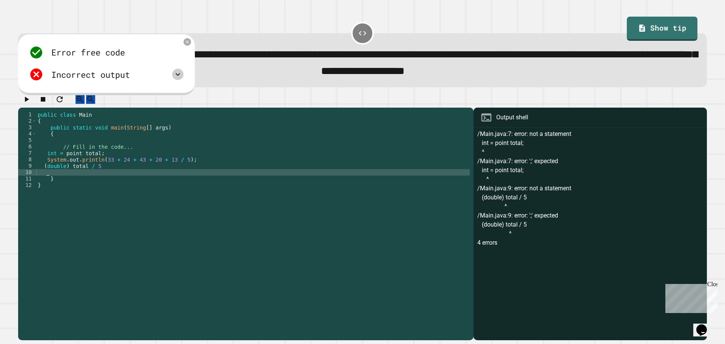
click at [68, 178] on div "public class Main { public static void main ( String [ ] args ) { // Fill in th…" at bounding box center [253, 217] width 434 height 212
click at [70, 175] on div "public class Main { public static void main ( String [ ] args ) { // Fill in th…" at bounding box center [253, 217] width 434 height 212
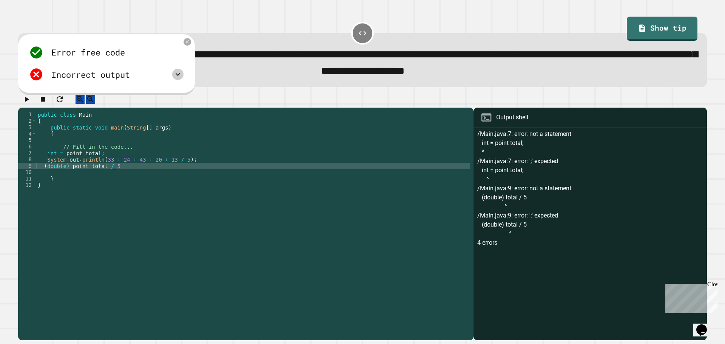
scroll to position [0, 5]
type textarea "**********"
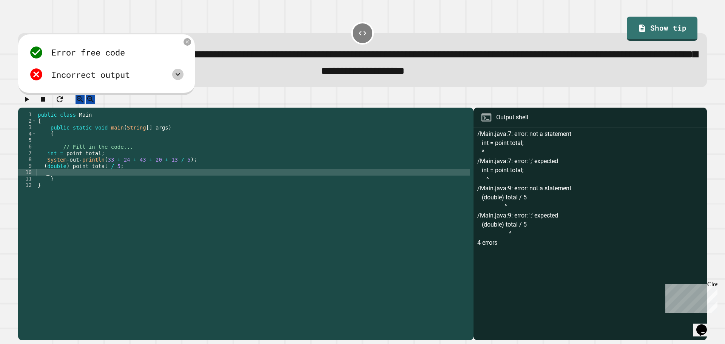
click at [127, 178] on div "public class Main { public static void main ( String [ ] args ) { // Fill in th…" at bounding box center [253, 217] width 434 height 212
click at [128, 175] on div "public class Main { public static void main ( String [ ] args ) { // Fill in th…" at bounding box center [253, 217] width 434 height 212
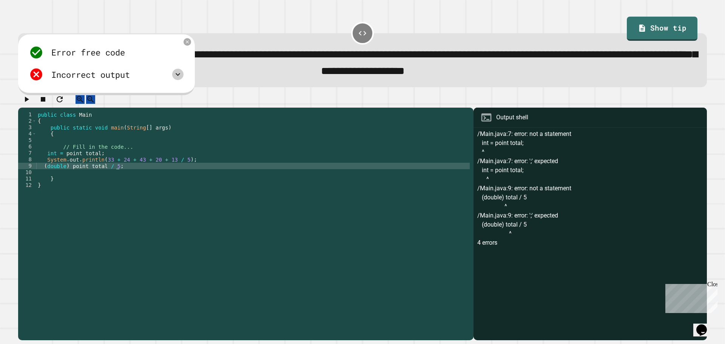
click at [127, 184] on div "public class Main { public static void main ( String [ ] args ) { // Fill in th…" at bounding box center [253, 217] width 434 height 212
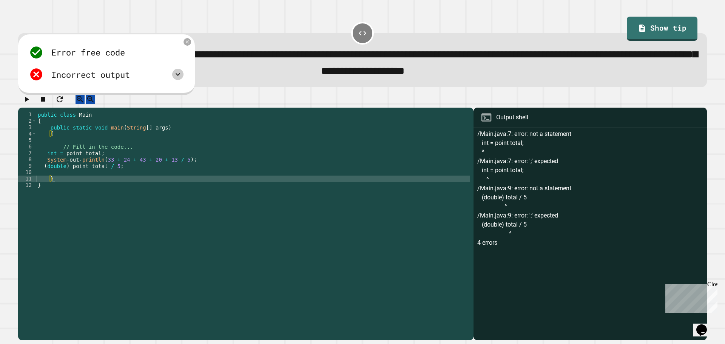
click at [128, 180] on div "public class Main { public static void main ( String [ ] args ) { // Fill in th…" at bounding box center [253, 217] width 434 height 212
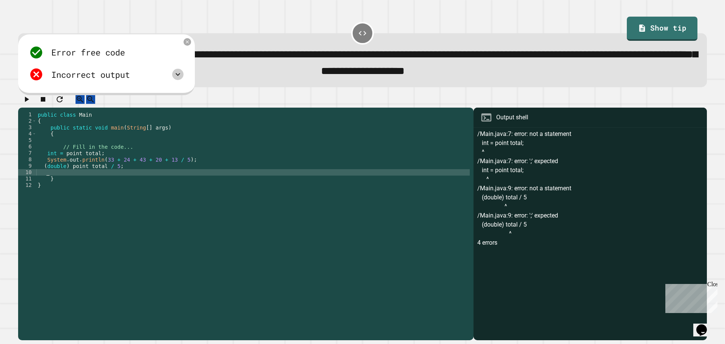
click at [351, 75] on span "**********" at bounding box center [365, 62] width 666 height 27
drag, startPoint x: 355, startPoint y: 76, endPoint x: 255, endPoint y: 85, distance: 100.9
click at [255, 85] on div "**********" at bounding box center [362, 60] width 689 height 54
drag, startPoint x: 39, startPoint y: 54, endPoint x: 54, endPoint y: 57, distance: 14.6
click at [45, 54] on div "Error free code" at bounding box center [106, 52] width 155 height 14
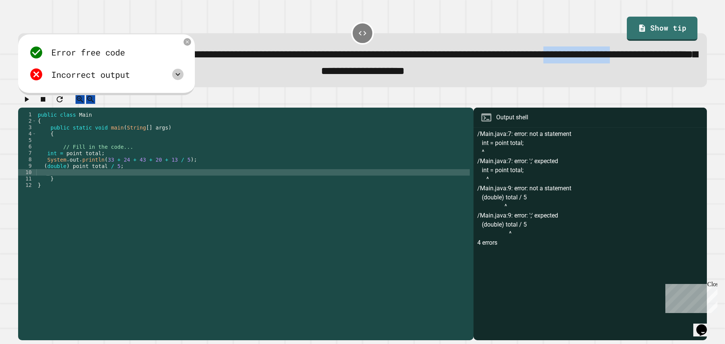
click at [183, 76] on icon at bounding box center [177, 74] width 9 height 9
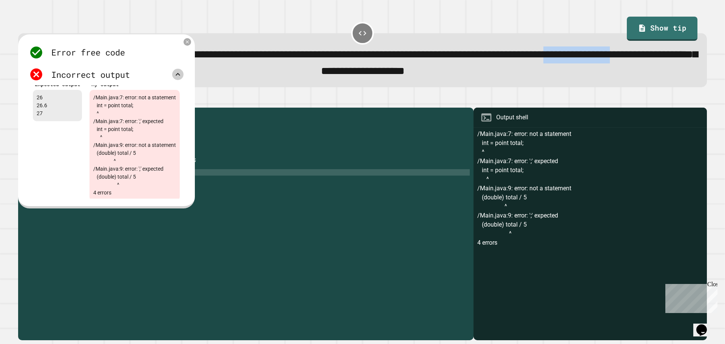
scroll to position [0, 0]
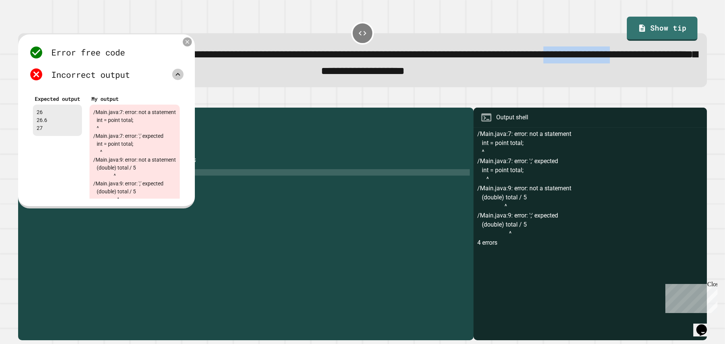
click at [191, 44] on icon at bounding box center [187, 42] width 6 height 6
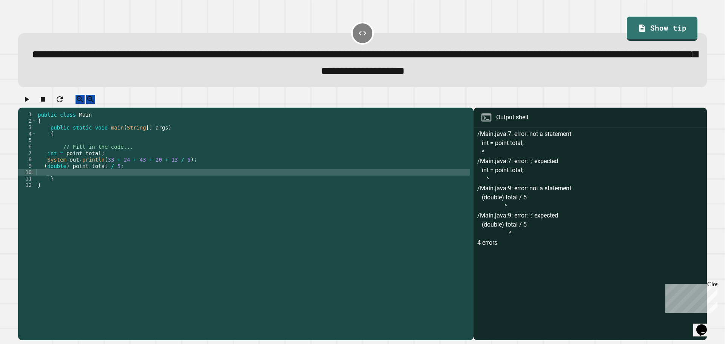
click at [83, 183] on div "public class Main { public static void main ( String [ ] args ) { // Fill in th…" at bounding box center [253, 217] width 434 height 212
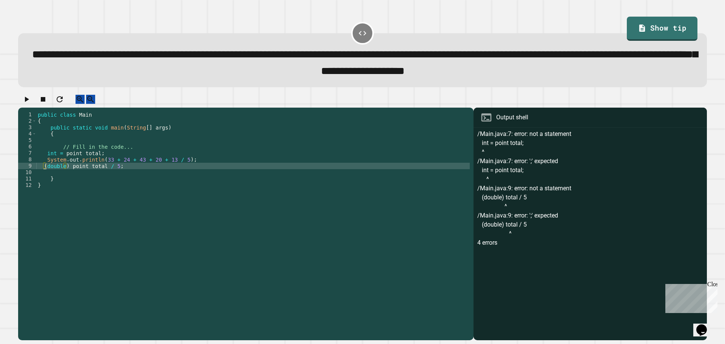
click at [42, 172] on div "public class Main { public static void main ( String [ ] args ) { // Fill in th…" at bounding box center [253, 217] width 434 height 212
click at [31, 100] on button "button" at bounding box center [26, 99] width 9 height 9
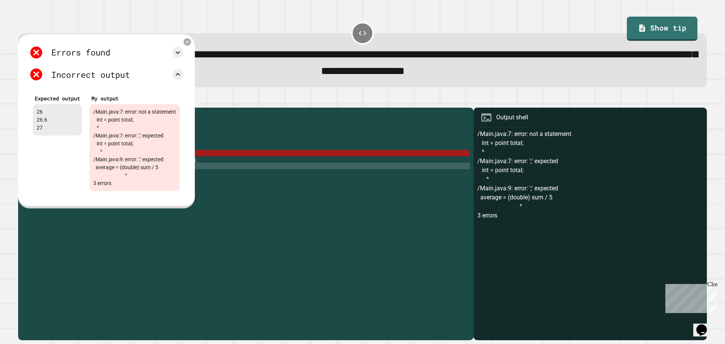
scroll to position [0, 0]
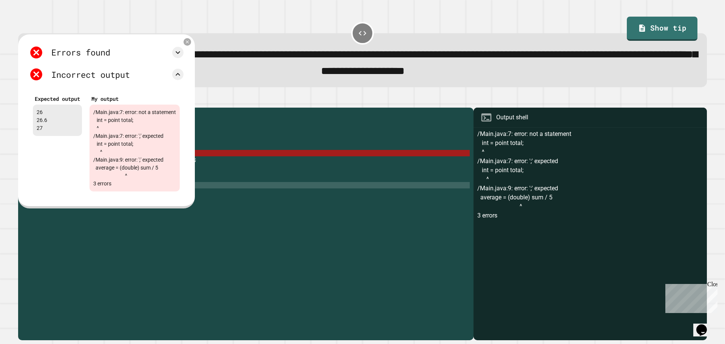
click at [259, 237] on div "public class Main { public static void main ( String [ ] args ) { // Fill in th…" at bounding box center [253, 217] width 434 height 212
click at [191, 44] on icon at bounding box center [187, 42] width 6 height 6
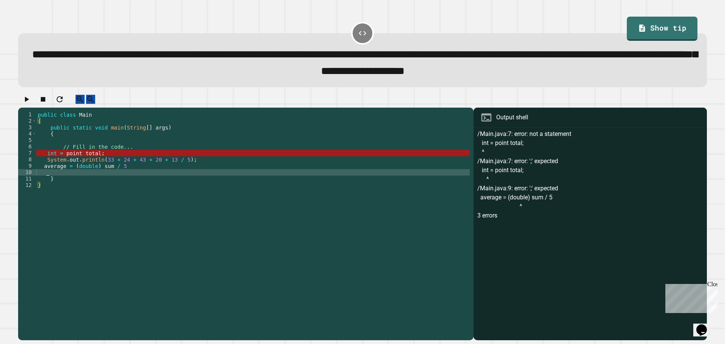
click at [141, 178] on div "public class Main { public static void main ( String [ ] args ) { // Fill in th…" at bounding box center [253, 217] width 434 height 212
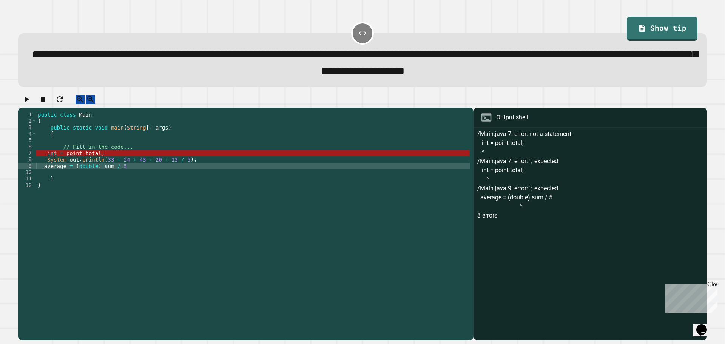
click at [138, 175] on div "public class Main { public static void main ( String [ ] args ) { // Fill in th…" at bounding box center [253, 217] width 434 height 212
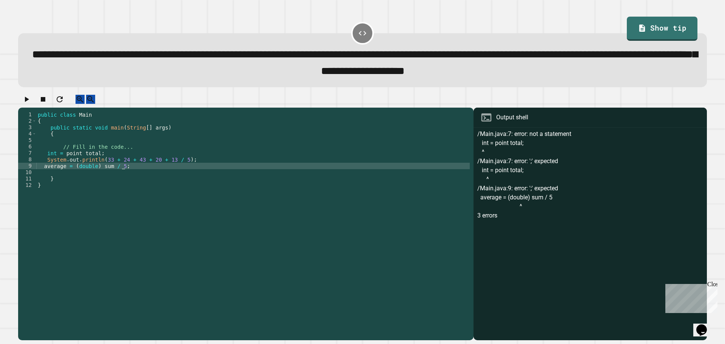
scroll to position [0, 5]
type textarea "**********"
click at [26, 103] on icon "button" at bounding box center [26, 99] width 9 height 9
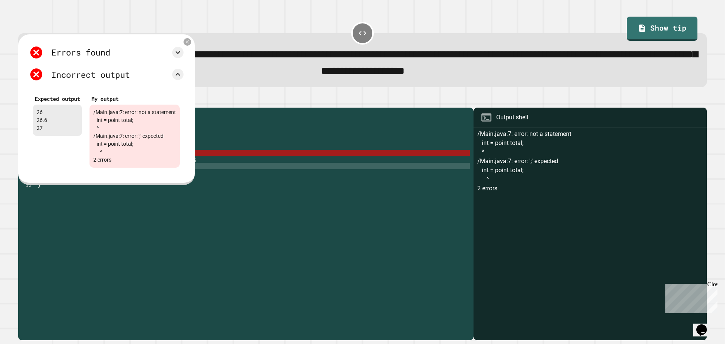
click at [225, 161] on div "public class Main { public static void main ( String [ ] args ) { // Fill in th…" at bounding box center [253, 217] width 434 height 212
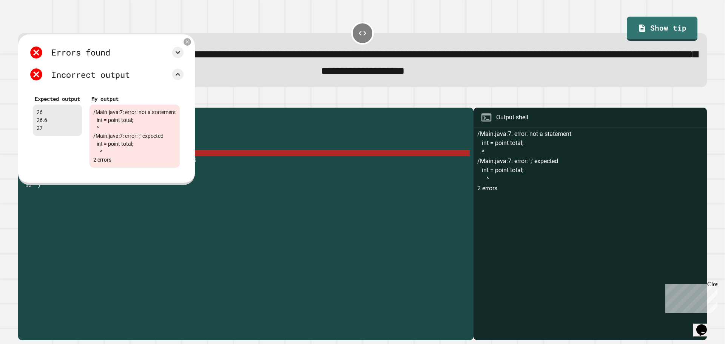
scroll to position [0, 4]
click at [190, 45] on icon at bounding box center [187, 42] width 6 height 6
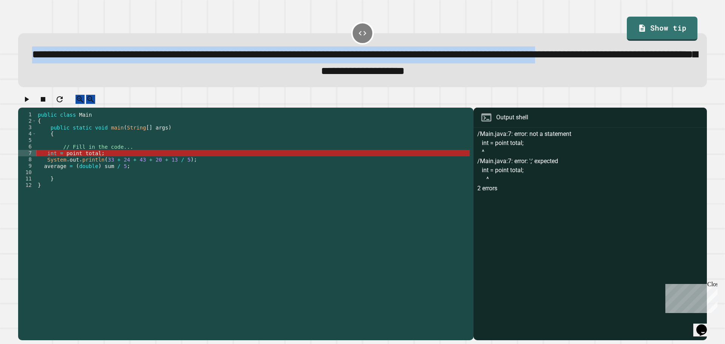
drag, startPoint x: 241, startPoint y: 77, endPoint x: 42, endPoint y: 59, distance: 199.2
click at [42, 59] on span "**********" at bounding box center [365, 62] width 666 height 27
copy span "**********"
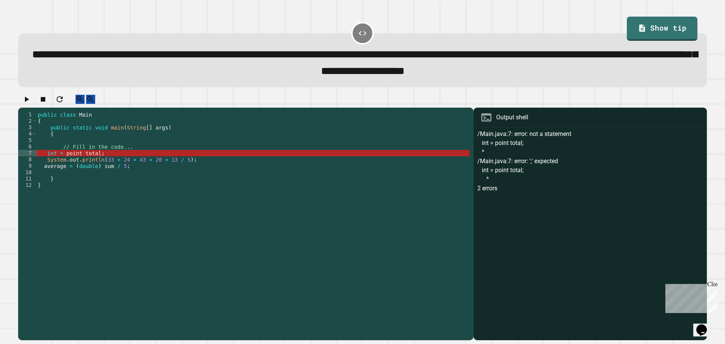
click at [149, 190] on div "public class Main { public static void main ( String [ ] args ) { // Fill in th…" at bounding box center [253, 217] width 434 height 212
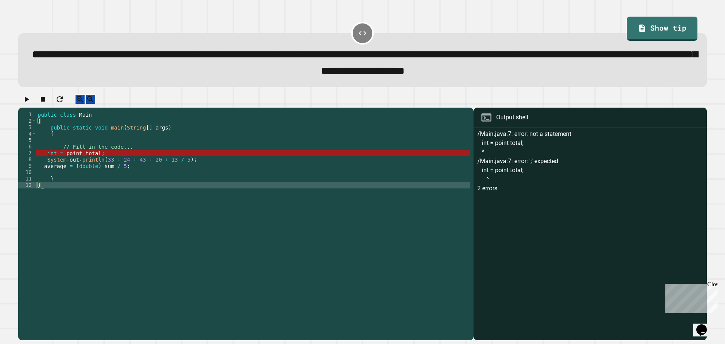
scroll to position [0, 0]
click at [143, 180] on div "public class Main { public static void main ( String [ ] args ) { // Fill in th…" at bounding box center [253, 217] width 434 height 212
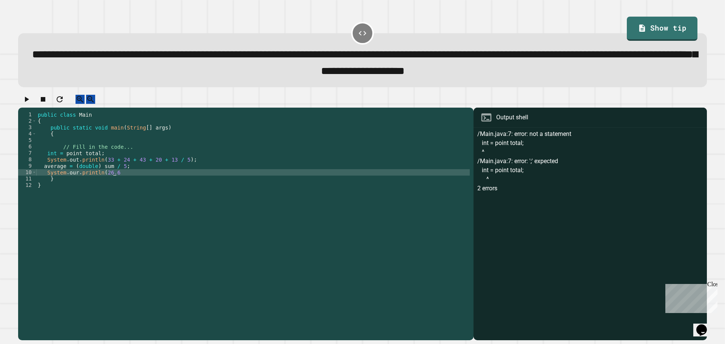
scroll to position [0, 5]
click at [25, 101] on icon "button" at bounding box center [26, 99] width 9 height 9
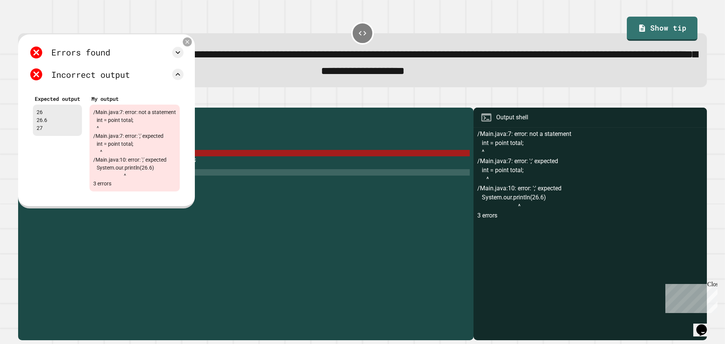
click at [189, 44] on icon at bounding box center [188, 42] width 4 height 4
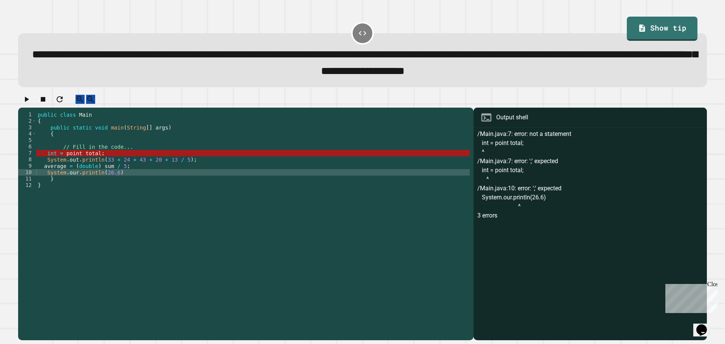
click at [136, 181] on div "public class Main { public static void main ( String [ ] args ) { // Fill in th…" at bounding box center [253, 217] width 434 height 212
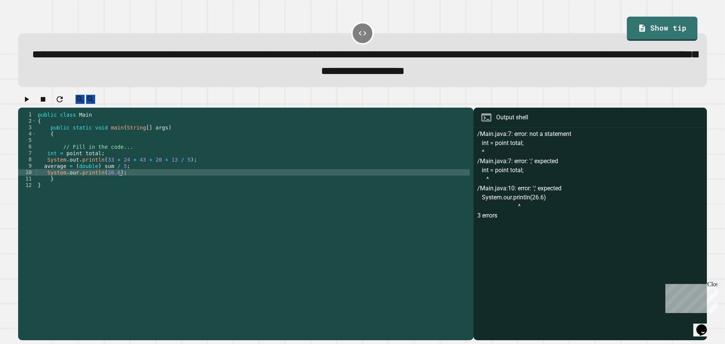
scroll to position [0, 5]
click at [114, 182] on div "public class Main { public static void main ( String [ ] args ) { // Fill in th…" at bounding box center [253, 217] width 434 height 212
click at [100, 161] on div "public class Main { public static void main ( String [ ] args ) { // Fill in th…" at bounding box center [253, 217] width 434 height 212
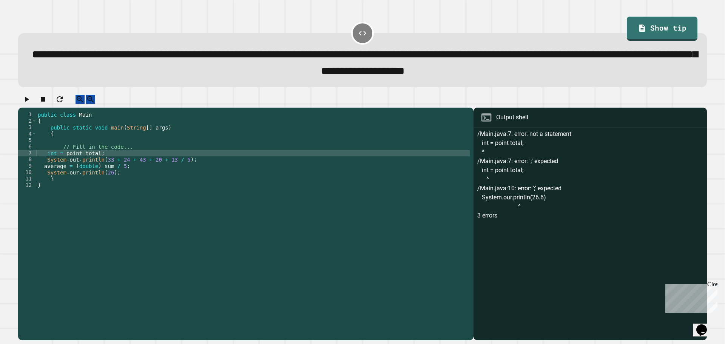
click at [96, 162] on div "public class Main { public static void main ( String [ ] args ) { // Fill in th…" at bounding box center [253, 217] width 434 height 212
click at [30, 104] on icon "button" at bounding box center [26, 99] width 9 height 9
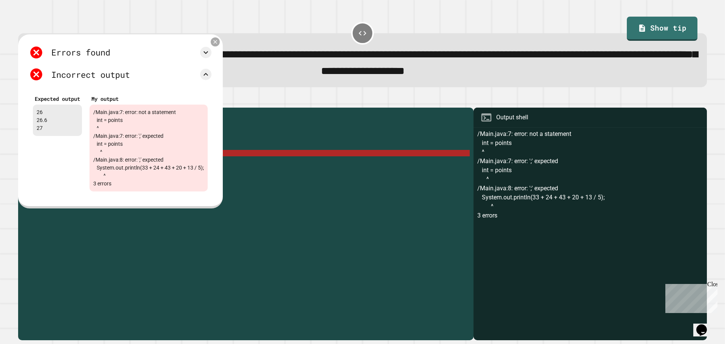
click at [219, 45] on icon at bounding box center [215, 42] width 6 height 6
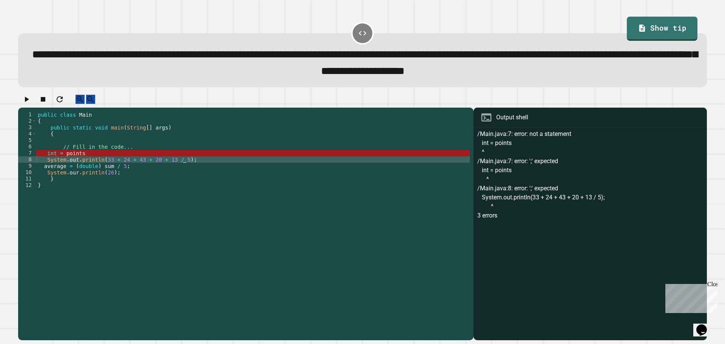
click at [207, 167] on div "public class Main { public static void main ( String [ ] args ) { // Fill in th…" at bounding box center [253, 217] width 434 height 212
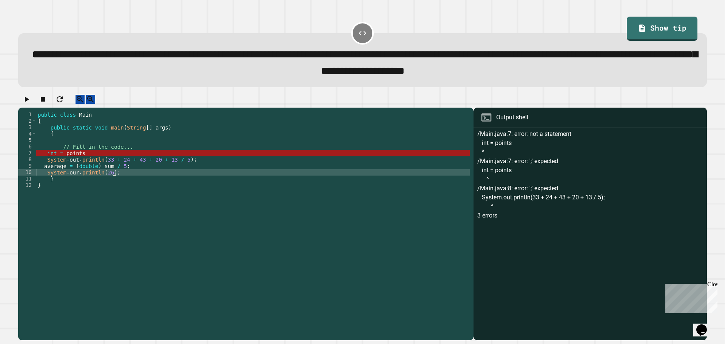
click at [131, 181] on div "public class Main { public static void main ( String [ ] args ) { // Fill in th…" at bounding box center [253, 217] width 434 height 212
click at [74, 180] on div "public class Main { public static void main ( String [ ] args ) { // Fill in th…" at bounding box center [253, 217] width 434 height 212
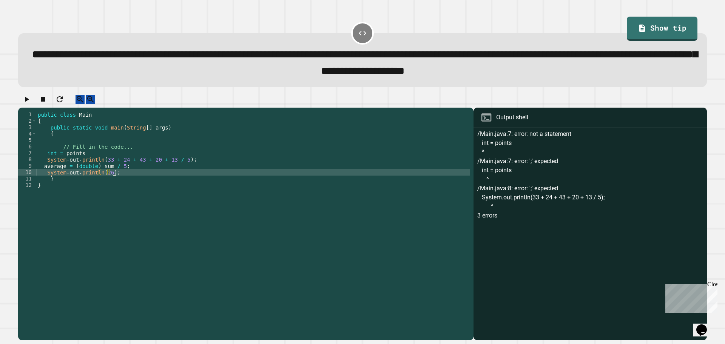
scroll to position [0, 5]
type textarea "**********"
click at [29, 102] on icon "button" at bounding box center [27, 99] width 4 height 5
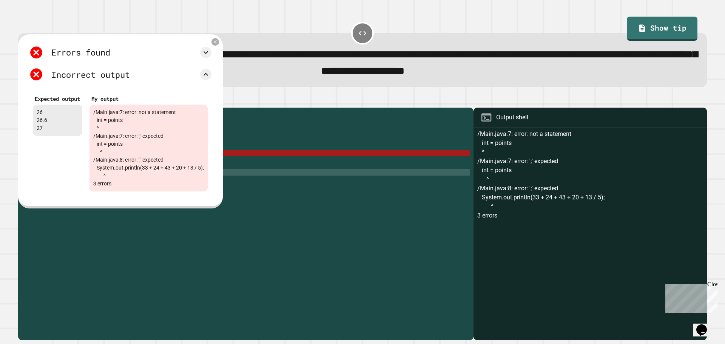
scroll to position [6, 0]
click at [219, 45] on icon at bounding box center [215, 42] width 6 height 6
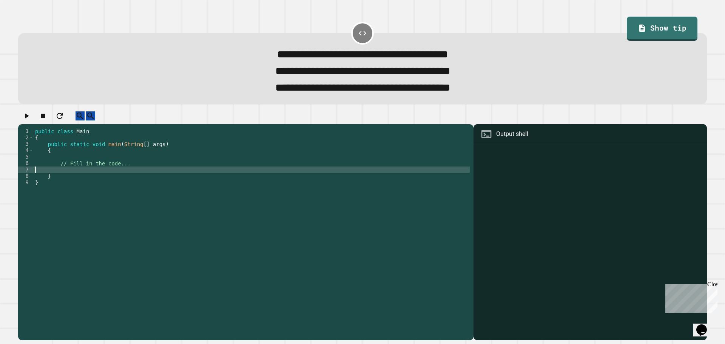
click at [195, 181] on div "public class Main { public static void main ( String [ ] args ) { // Fill in th…" at bounding box center [252, 224] width 436 height 193
click at [667, 35] on link "Show tip" at bounding box center [662, 29] width 71 height 24
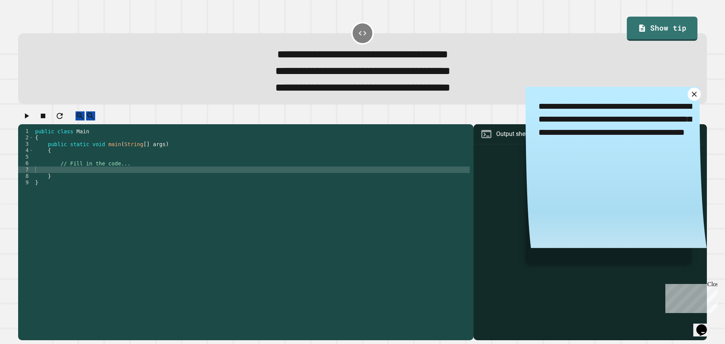
click at [690, 99] on icon at bounding box center [694, 94] width 9 height 9
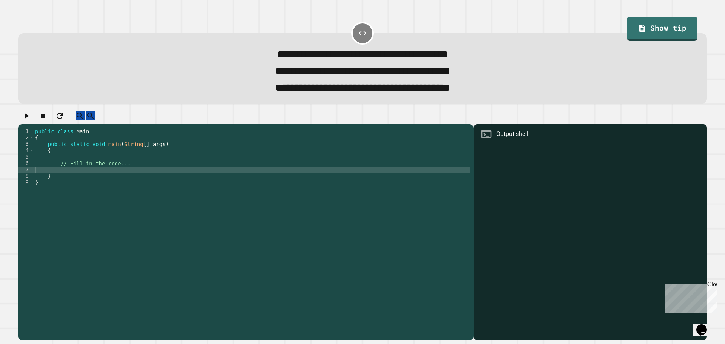
click at [165, 181] on div "public class Main { public static void main ( String [ ] args ) { // Fill in th…" at bounding box center [252, 224] width 436 height 193
type textarea "**********"
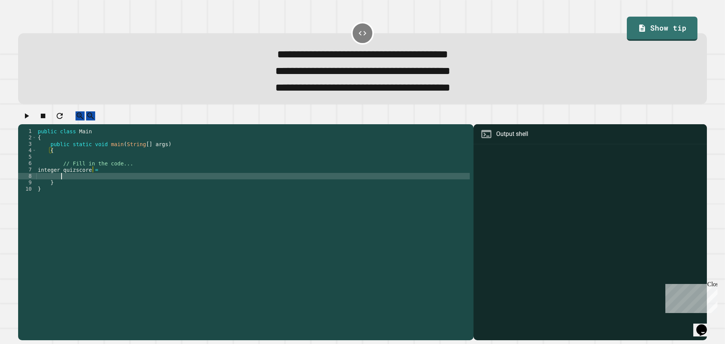
scroll to position [0, 1]
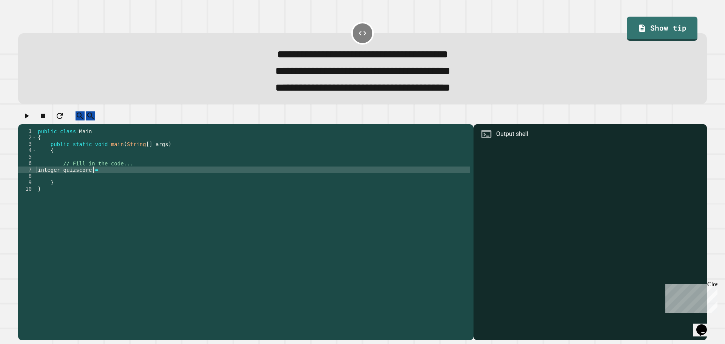
click at [145, 180] on div "public class Main { public static void main ( String [ ] args ) { // Fill in th…" at bounding box center [253, 224] width 434 height 193
click at [71, 180] on div "public class Main { public static void main ( String [ ] args ) { // Fill in th…" at bounding box center [253, 224] width 434 height 193
click at [92, 181] on div "public class Main { public static void main ( String [ ] args ) { // Fill in th…" at bounding box center [253, 224] width 434 height 193
click at [88, 180] on div "public class Main { public static void main ( String [ ] args ) { // Fill in th…" at bounding box center [253, 224] width 434 height 193
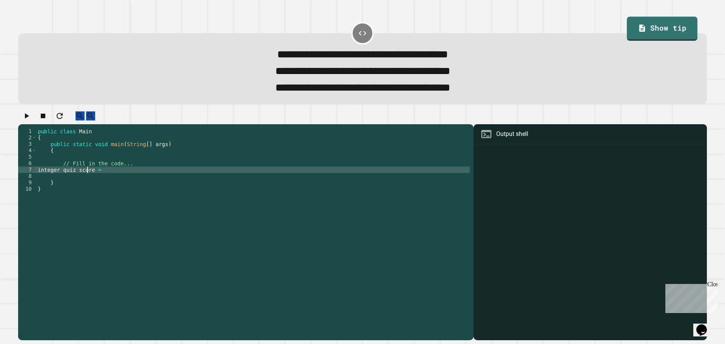
click at [90, 180] on div "public class Main { public static void main ( String [ ] args ) { // Fill in th…" at bounding box center [253, 224] width 434 height 193
click at [121, 180] on div "public class Main { public static void main ( String [ ] args ) { // Fill in th…" at bounding box center [253, 224] width 434 height 193
type textarea "**********"
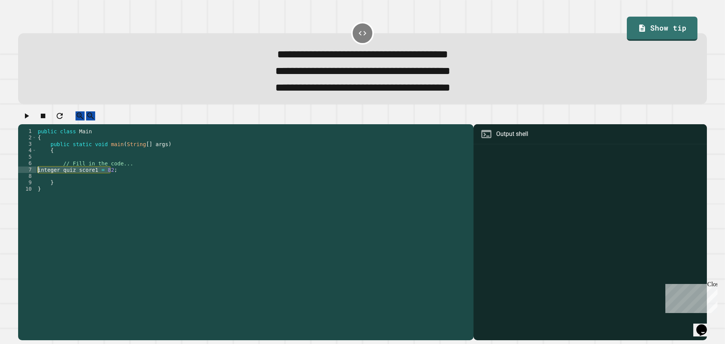
drag, startPoint x: 119, startPoint y: 182, endPoint x: 36, endPoint y: 179, distance: 83.5
click at [36, 179] on div "**********" at bounding box center [244, 218] width 452 height 180
click at [107, 187] on div "public class Main { public static void main ( String [ ] args ) { // Fill in th…" at bounding box center [253, 224] width 434 height 193
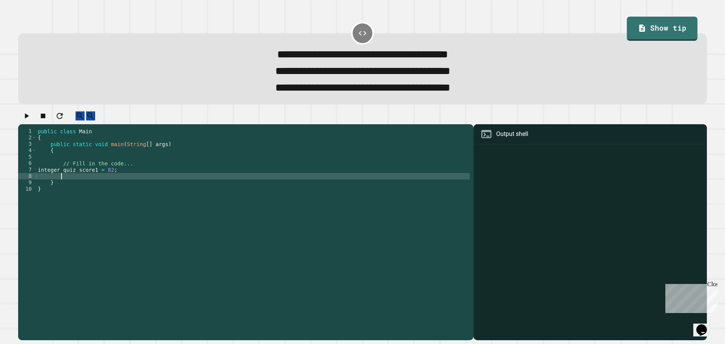
scroll to position [0, 1]
paste textarea "**********"
click at [116, 187] on div "public class Main { public static void main ( String [ ] args ) { // Fill in th…" at bounding box center [253, 224] width 434 height 193
click at [130, 189] on div "public class Main { public static void main ( String [ ] args ) { // Fill in th…" at bounding box center [253, 224] width 434 height 193
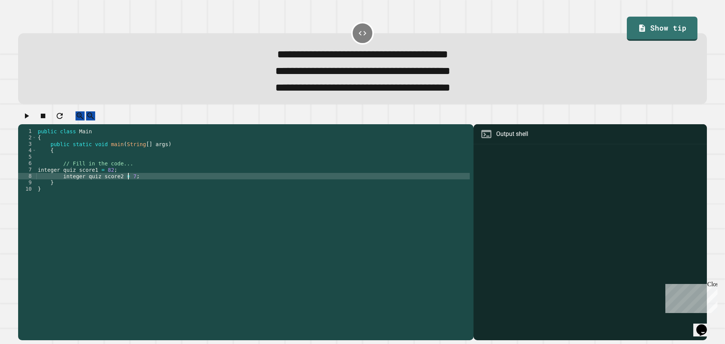
scroll to position [0, 6]
click at [56, 180] on div "public class Main { public static void main ( String [ ] args ) { // Fill in th…" at bounding box center [253, 224] width 434 height 193
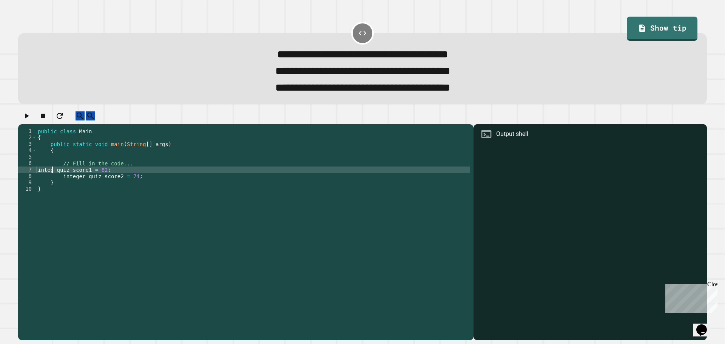
scroll to position [0, 4]
click at [83, 188] on div "public class Main { public static void main ( String [ ] args ) { // Fill in th…" at bounding box center [253, 224] width 434 height 193
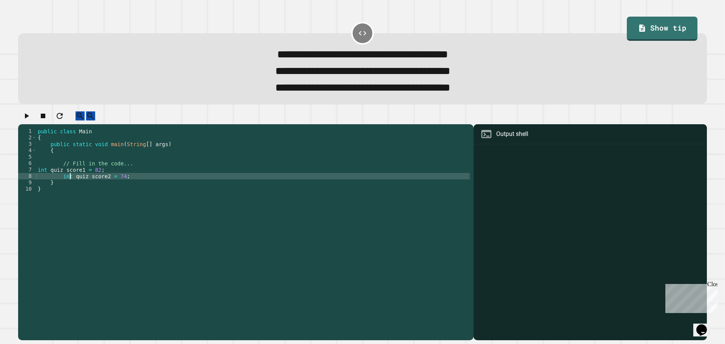
click at [148, 189] on div "public class Main { public static void main ( String [ ] args ) { // Fill in th…" at bounding box center [253, 224] width 434 height 193
drag, startPoint x: 127, startPoint y: 189, endPoint x: 61, endPoint y: 183, distance: 66.1
click at [61, 183] on div "public class Main { public static void main ( String [ ] args ) { // Fill in th…" at bounding box center [253, 224] width 434 height 193
click at [177, 184] on div "public class Main { public static void main ( String [ ] args ) { // Fill in th…" at bounding box center [253, 218] width 434 height 180
type textarea "**********"
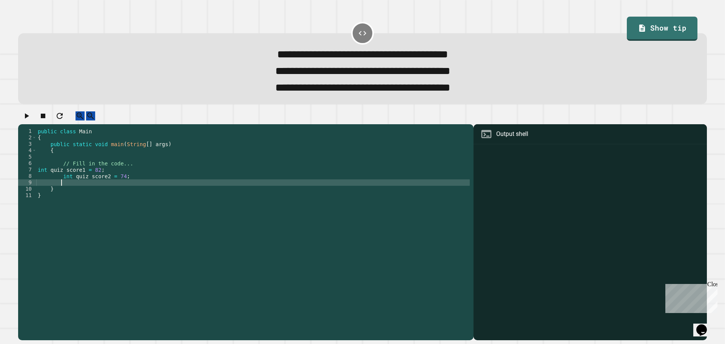
paste textarea "*"
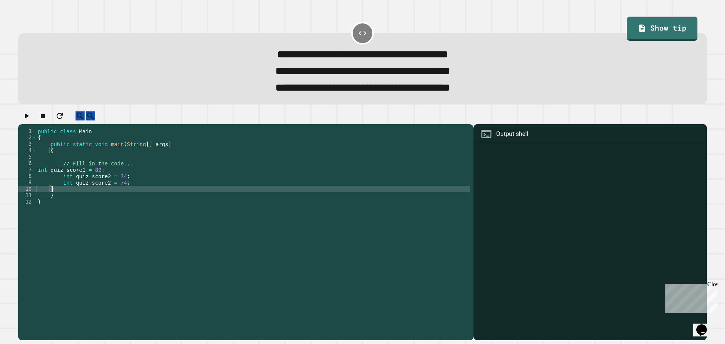
click at [104, 194] on div "public class Main { public static void main ( String [ ] args ) { // Fill in th…" at bounding box center [253, 224] width 434 height 193
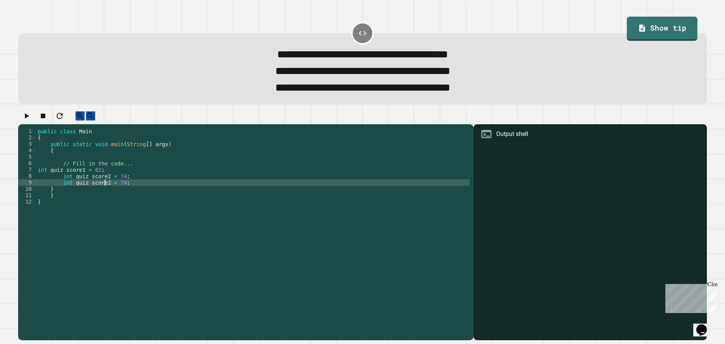
scroll to position [0, 5]
click at [119, 195] on div "public class Main { public static void main ( String [ ] args ) { // Fill in th…" at bounding box center [253, 224] width 434 height 193
type textarea "**********"
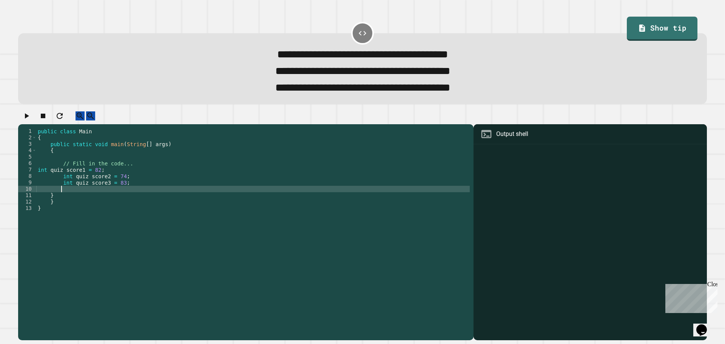
paste textarea "*"
type textarea "*"
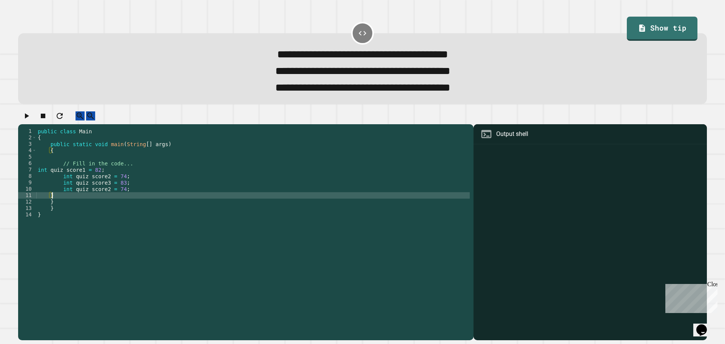
scroll to position [0, 0]
click at [79, 209] on div "public class Main { public static void main ( String [ ] args ) { // Fill in th…" at bounding box center [253, 224] width 434 height 193
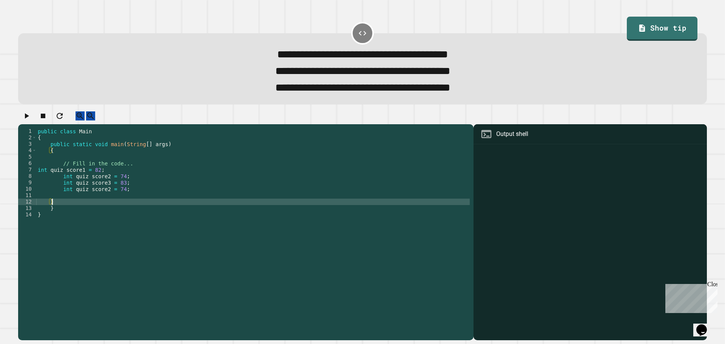
type textarea "*"
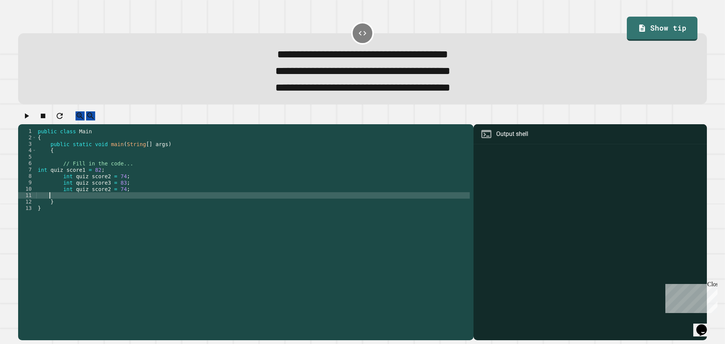
click at [104, 199] on div "public class Main { public static void main ( String [ ] args ) { // Fill in th…" at bounding box center [253, 224] width 434 height 193
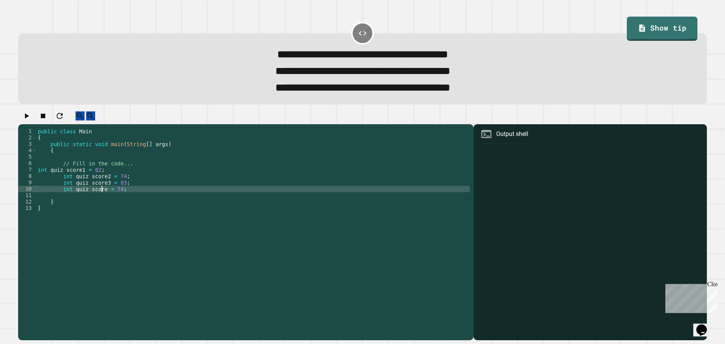
scroll to position [0, 5]
type textarea "**********"
click at [145, 200] on div "public class Main { public static void main ( String [ ] args ) { // Fill in th…" at bounding box center [253, 224] width 434 height 193
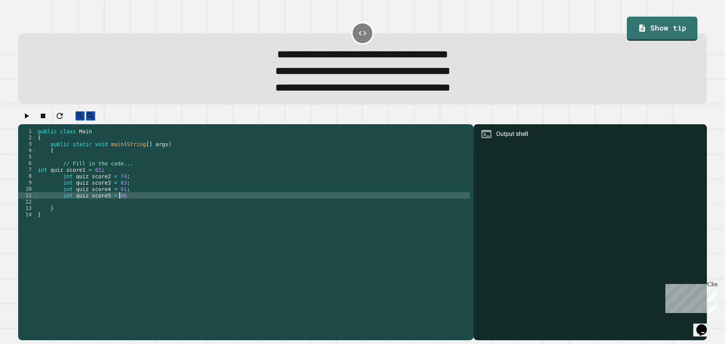
type textarea "**********"
click at [120, 214] on div "public class Main { public static void main ( String [ ] args ) { // Fill in th…" at bounding box center [253, 224] width 434 height 193
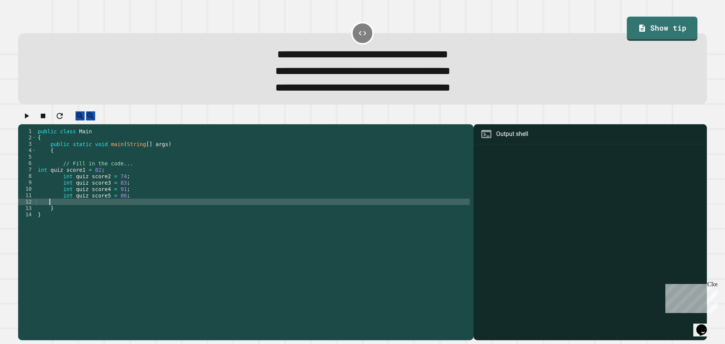
scroll to position [0, 0]
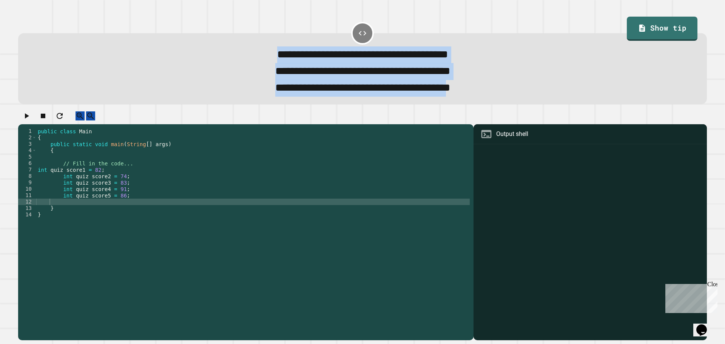
drag, startPoint x: 487, startPoint y: 94, endPoint x: 222, endPoint y: 59, distance: 267.6
click at [222, 59] on div "**********" at bounding box center [363, 71] width 662 height 50
copy div "**********"
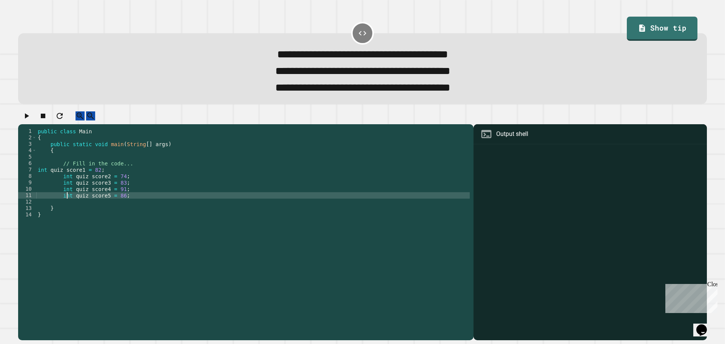
click at [67, 208] on div "public class Main { public static void main ( String [ ] args ) { // Fill in th…" at bounding box center [253, 224] width 434 height 193
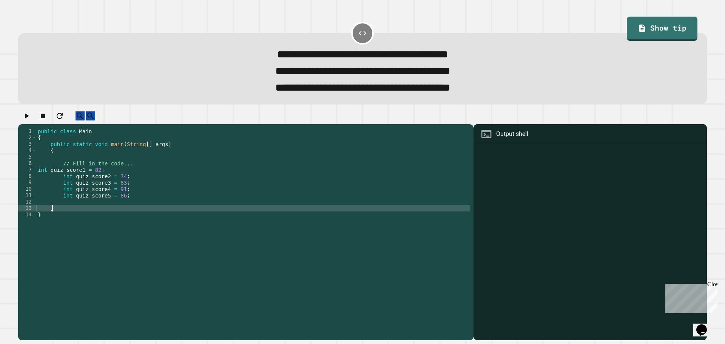
click at [65, 217] on div "public class Main { public static void main ( String [ ] args ) { // Fill in th…" at bounding box center [253, 224] width 434 height 193
click at [67, 214] on div "public class Main { public static void main ( String [ ] args ) { // Fill in th…" at bounding box center [253, 224] width 434 height 193
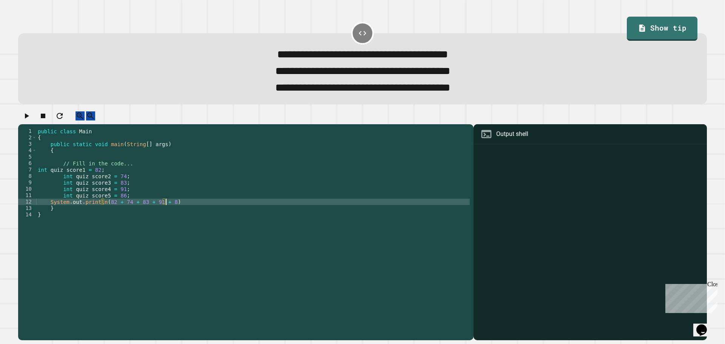
scroll to position [0, 9]
type textarea "**********"
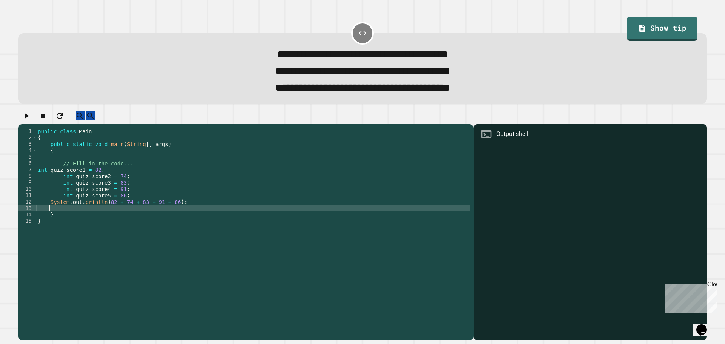
scroll to position [0, 0]
click at [167, 213] on div "public class Main { public static void main ( String [ ] args ) { // Fill in th…" at bounding box center [253, 224] width 434 height 193
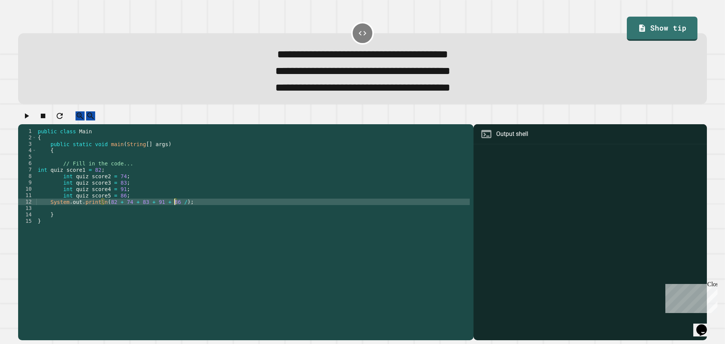
scroll to position [0, 10]
type textarea "**********"
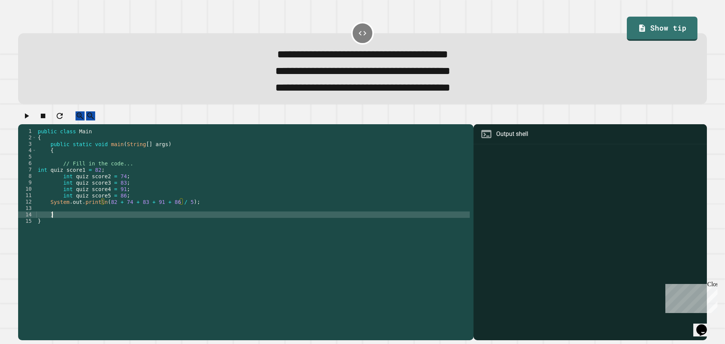
click at [160, 226] on div "public class Main { public static void main ( String [ ] args ) { // Fill in th…" at bounding box center [253, 224] width 434 height 193
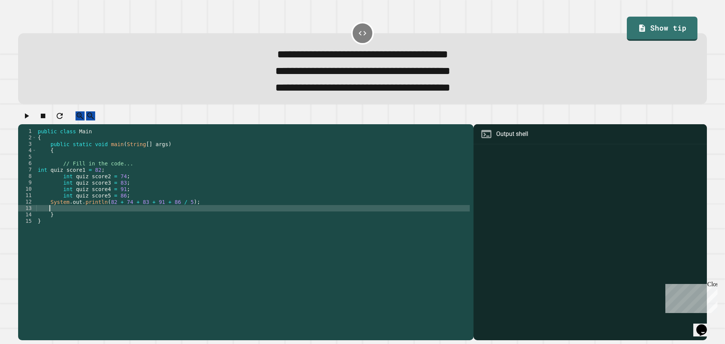
click at [163, 219] on div "public class Main { public static void main ( String [ ] args ) { // Fill in th…" at bounding box center [253, 224] width 434 height 193
type textarea "*"
click at [22, 121] on div at bounding box center [362, 117] width 689 height 13
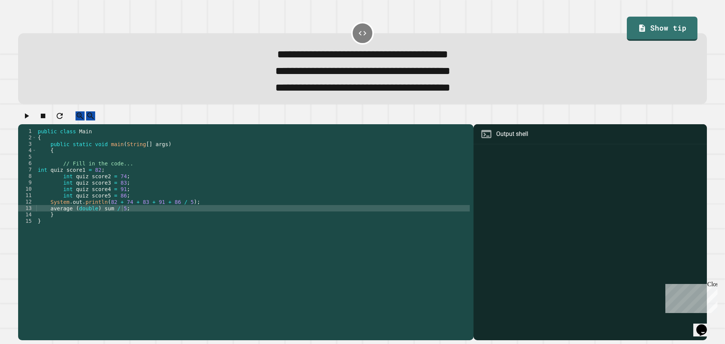
click at [27, 120] on icon "button" at bounding box center [26, 115] width 9 height 9
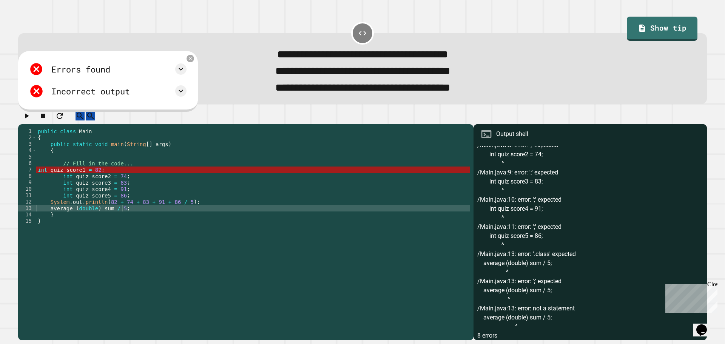
scroll to position [53, 0]
click at [69, 217] on div "public class Main { public static void main ( String [ ] args ) { // Fill in th…" at bounding box center [253, 224] width 434 height 193
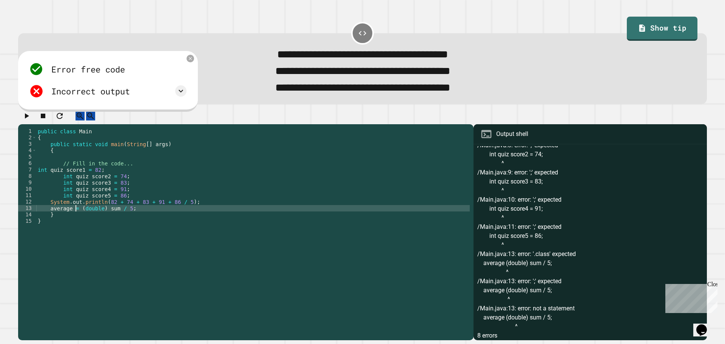
scroll to position [0, 3]
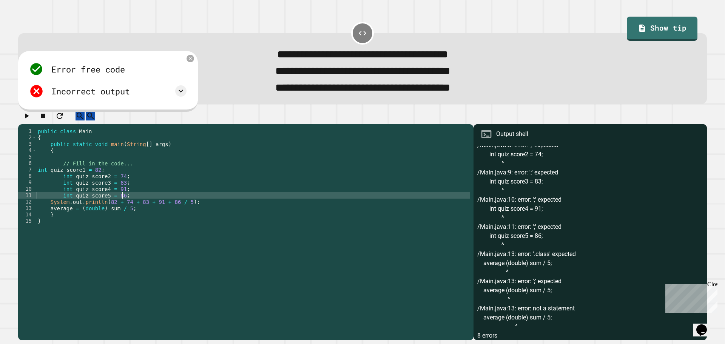
click at [125, 205] on div "public class Main { public static void main ( String [ ] args ) { // Fill in th…" at bounding box center [253, 224] width 434 height 193
type textarea "**********"
click at [193, 62] on icon at bounding box center [190, 59] width 6 height 6
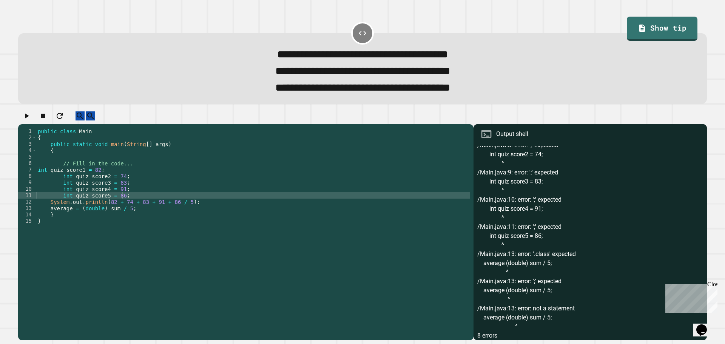
click at [31, 121] on icon "button" at bounding box center [26, 115] width 9 height 9
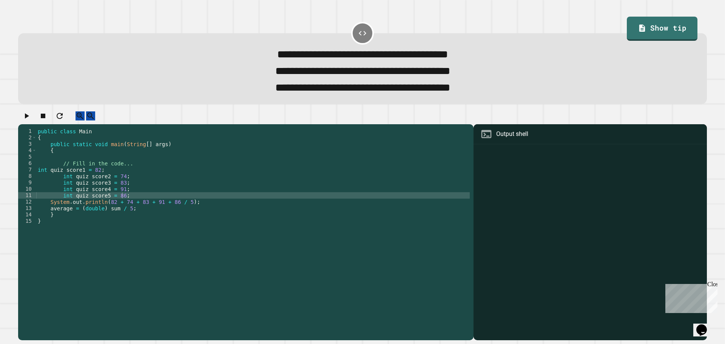
scroll to position [0, 0]
